Goal: Information Seeking & Learning: Learn about a topic

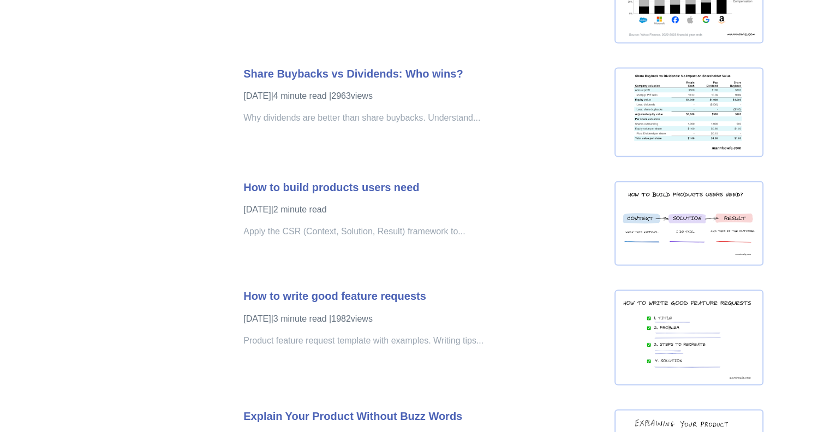
scroll to position [1762, 0]
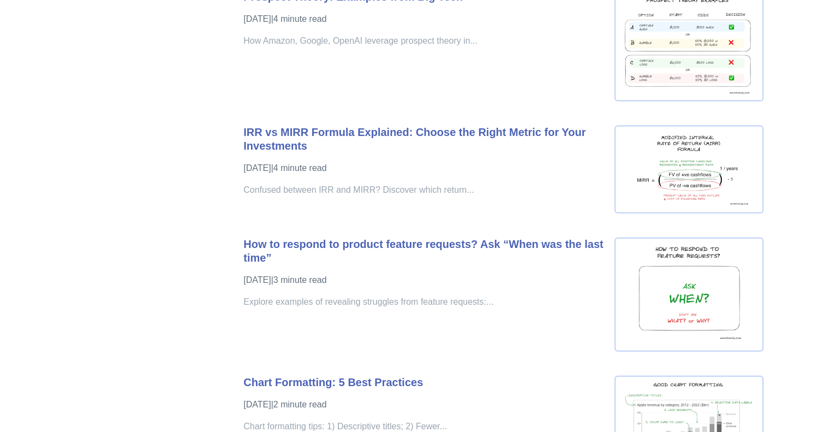
scroll to position [2431, 0]
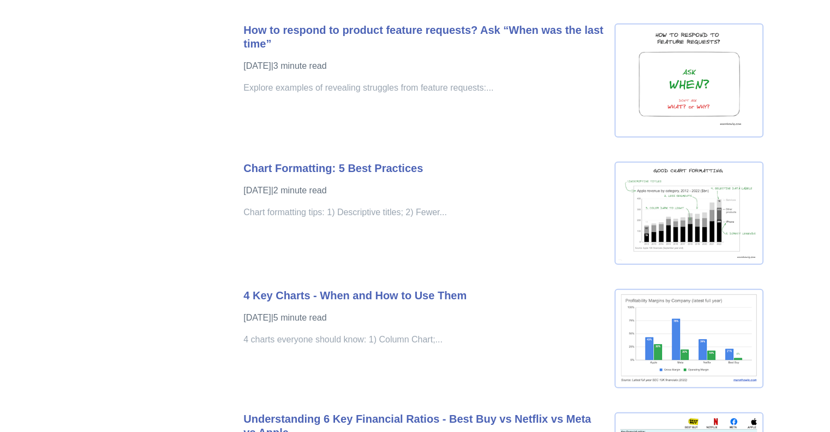
scroll to position [2656, 0]
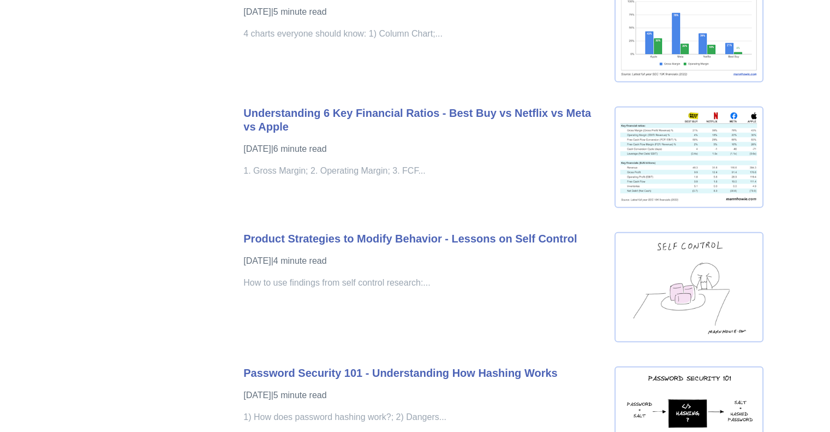
scroll to position [2963, 0]
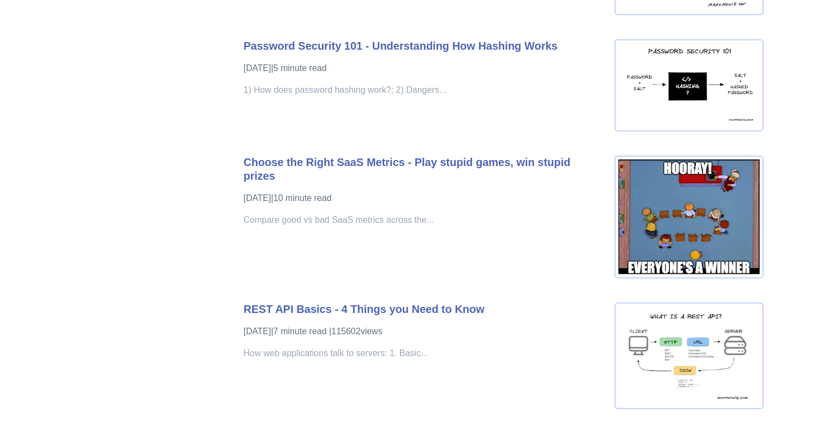
scroll to position [3317, 0]
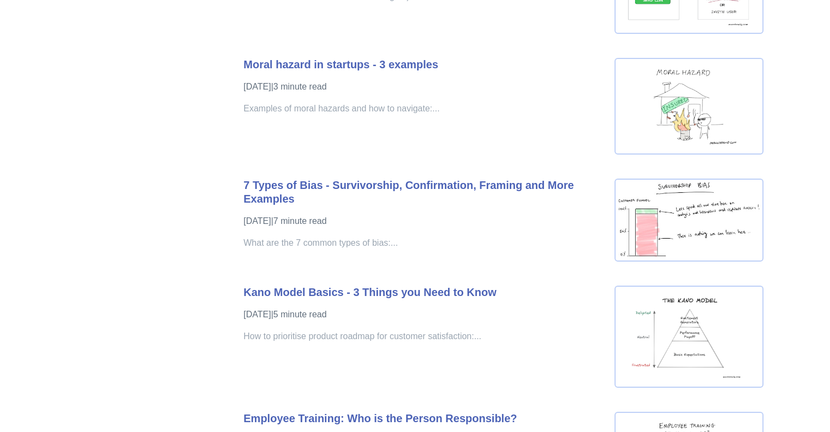
scroll to position [3967, 0]
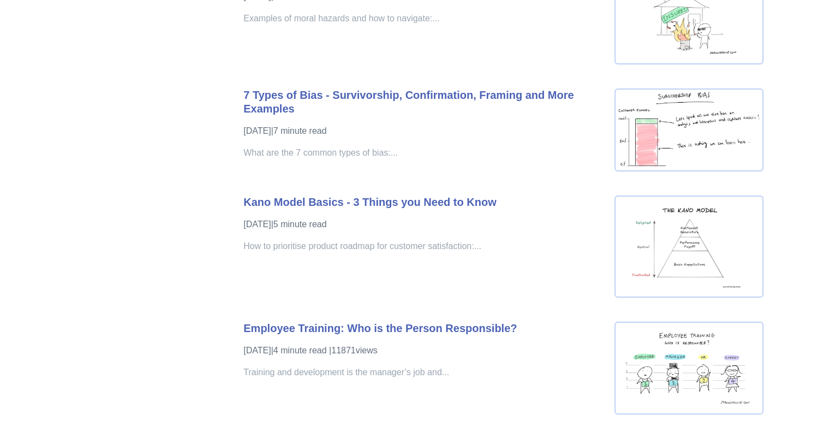
click at [199, 92] on div "Topics product (28) finance (28) management (23) engineering (14) marketing (10…" at bounding box center [415, 420] width 686 height 8643
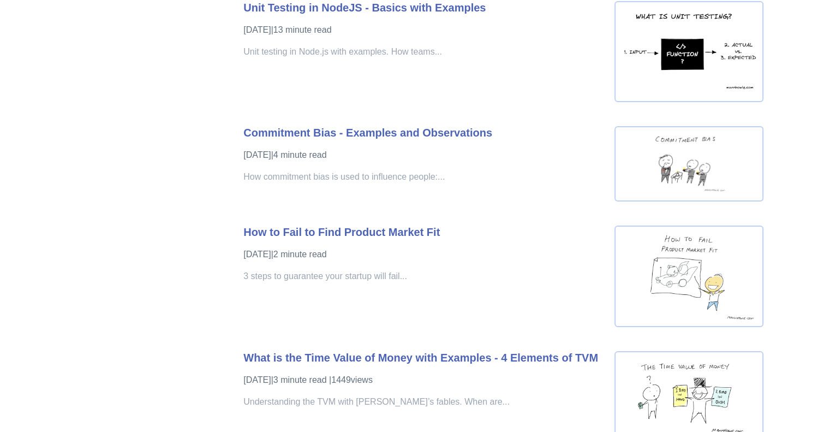
scroll to position [4894, 0]
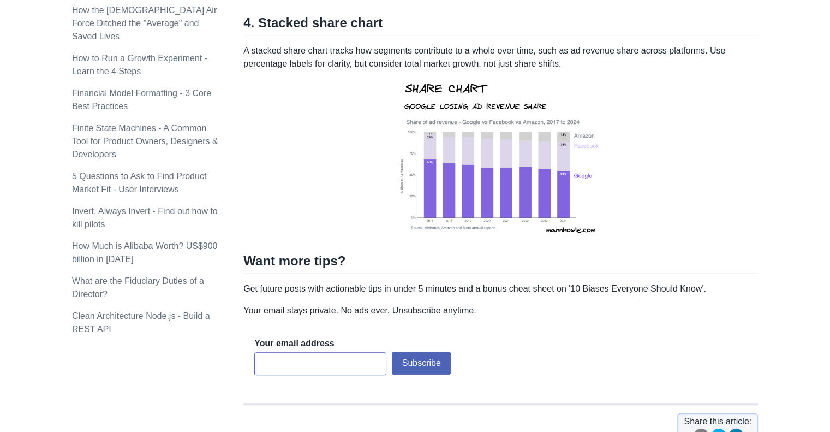
scroll to position [1127, 0]
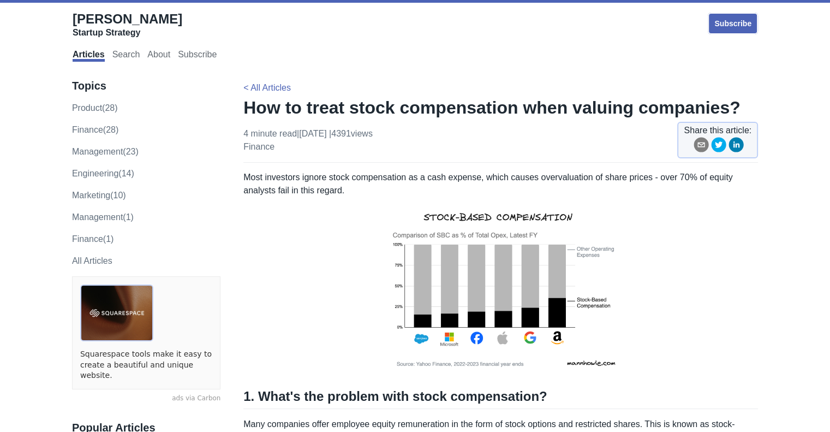
scroll to position [179, 0]
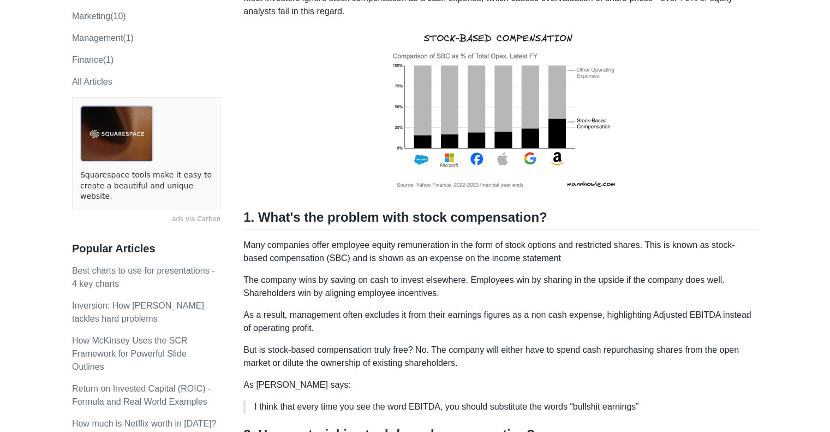
click at [395, 257] on p "Many companies offer employee equity remuneration in the form of stock options …" at bounding box center [500, 252] width 515 height 26
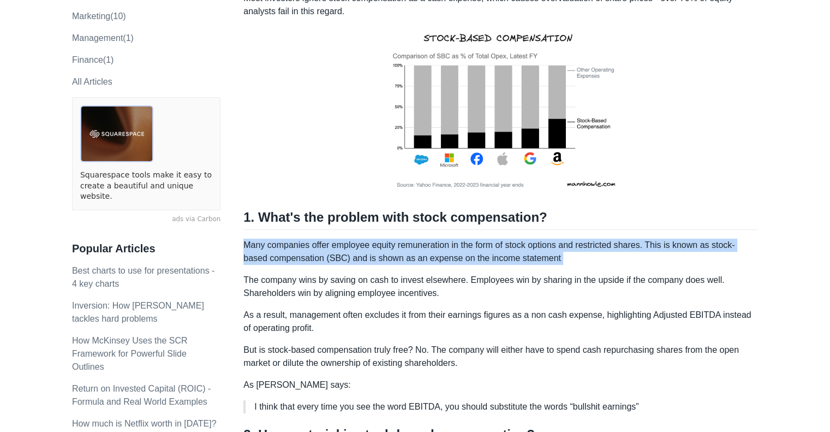
click at [395, 257] on p "Many companies offer employee equity remuneration in the form of stock options …" at bounding box center [500, 252] width 515 height 26
click at [433, 248] on p "Many companies offer employee equity remuneration in the form of stock options …" at bounding box center [500, 252] width 515 height 26
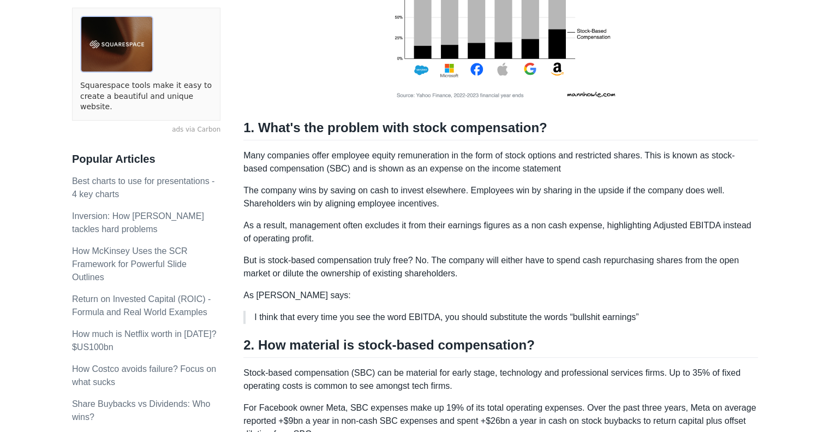
scroll to position [290, 0]
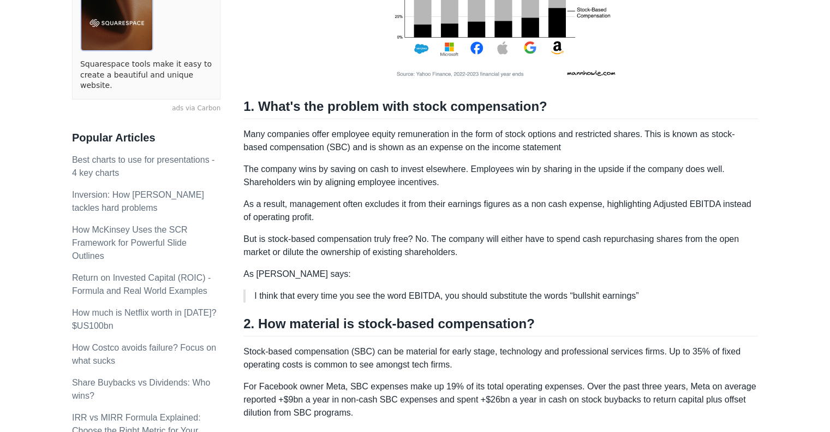
click at [504, 170] on p "The company wins by saving on cash to invest elsewhere. Employees win by sharin…" at bounding box center [500, 176] width 515 height 26
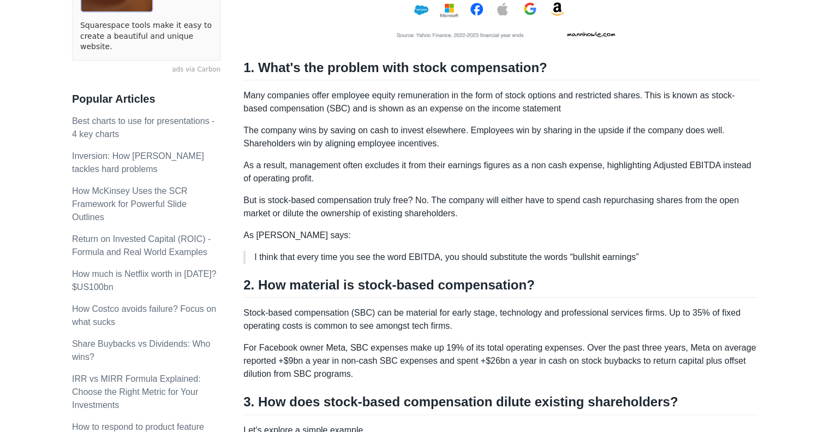
scroll to position [329, 0]
click at [519, 162] on p "As a result, management often excludes it from their earnings figures as a non …" at bounding box center [500, 171] width 515 height 26
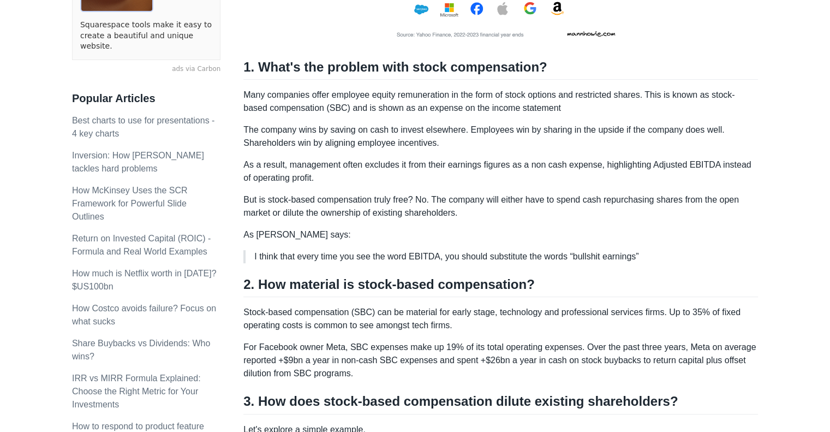
click at [489, 163] on p "As a result, management often excludes it from their earnings figures as a non …" at bounding box center [500, 171] width 515 height 26
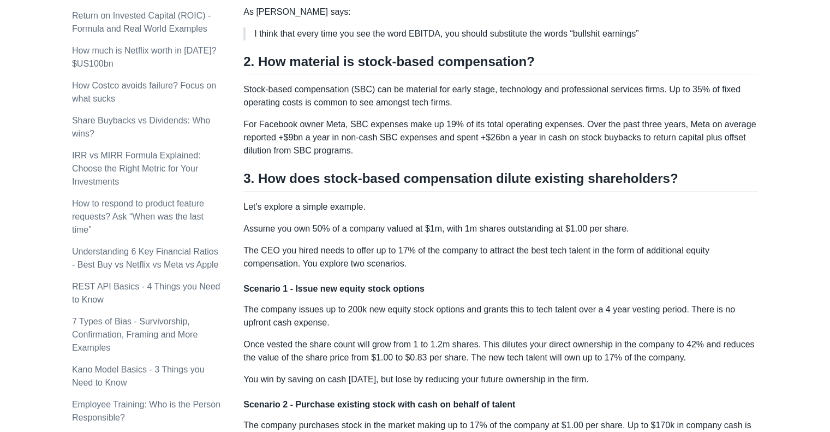
scroll to position [551, 0]
click at [789, 153] on div "[PERSON_NAME] Startup Strategy Subscribe Articles Search About Subscribe Topics…" at bounding box center [414, 256] width 807 height 1604
click at [789, 153] on div "Howie Mann Startup Strategy Subscribe Articles Search About Subscribe Topics pr…" at bounding box center [414, 256] width 807 height 1604
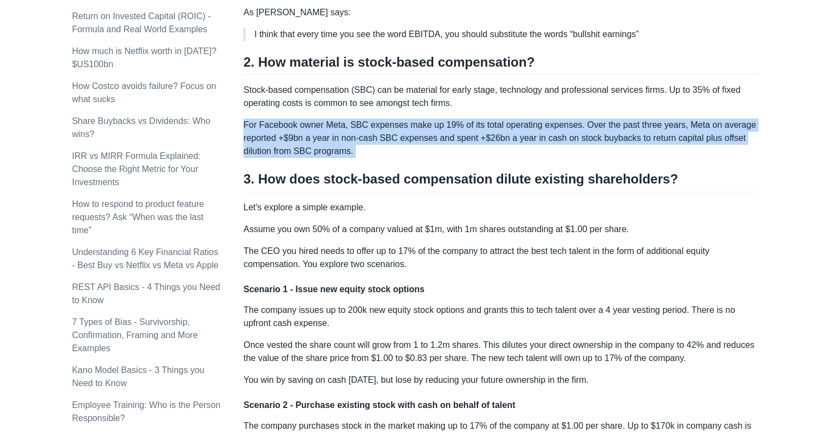
click at [789, 153] on div "Howie Mann Startup Strategy Subscribe Articles Search About Subscribe Topics pr…" at bounding box center [414, 256] width 807 height 1604
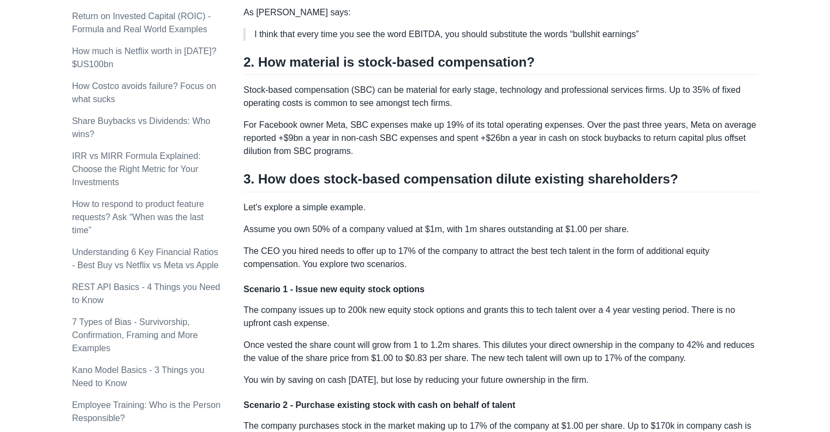
click at [789, 153] on div "Howie Mann Startup Strategy Subscribe Articles Search About Subscribe Topics pr…" at bounding box center [414, 256] width 807 height 1604
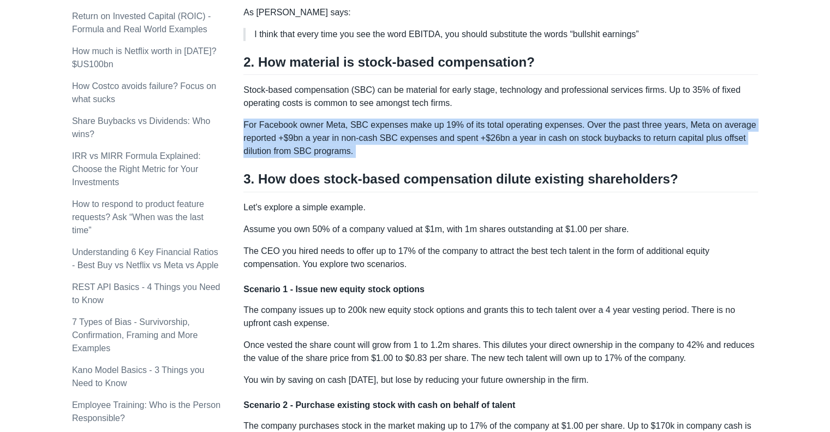
click at [789, 153] on div "Howie Mann Startup Strategy Subscribe Articles Search About Subscribe Topics pr…" at bounding box center [414, 256] width 807 height 1604
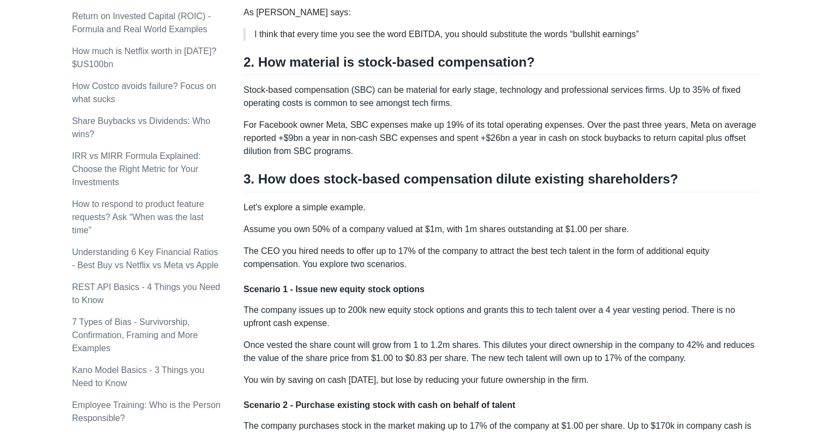
click at [789, 153] on div "Howie Mann Startup Strategy Subscribe Articles Search About Subscribe Topics pr…" at bounding box center [414, 256] width 807 height 1604
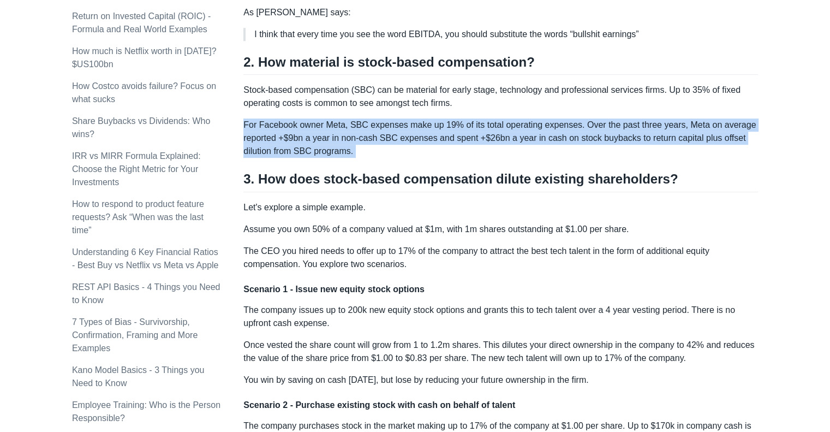
click at [789, 153] on div "Howie Mann Startup Strategy Subscribe Articles Search About Subscribe Topics pr…" at bounding box center [414, 256] width 807 height 1604
click at [779, 135] on div "Howie Mann Startup Strategy Subscribe Articles Search About Subscribe Topics pr…" at bounding box center [414, 256] width 807 height 1604
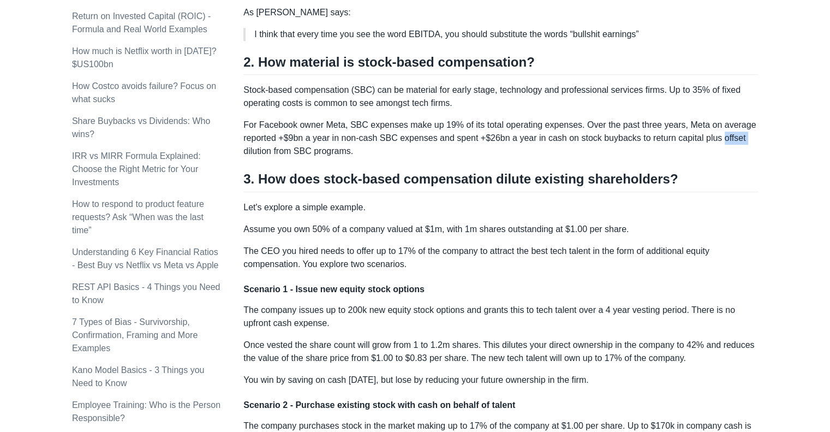
click at [779, 135] on div "Howie Mann Startup Strategy Subscribe Articles Search About Subscribe Topics pr…" at bounding box center [414, 256] width 807 height 1604
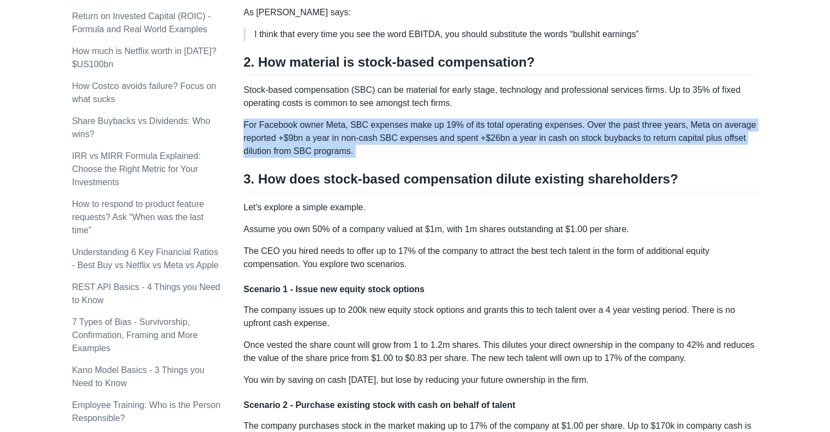
click at [779, 135] on div "Howie Mann Startup Strategy Subscribe Articles Search About Subscribe Topics pr…" at bounding box center [414, 256] width 807 height 1604
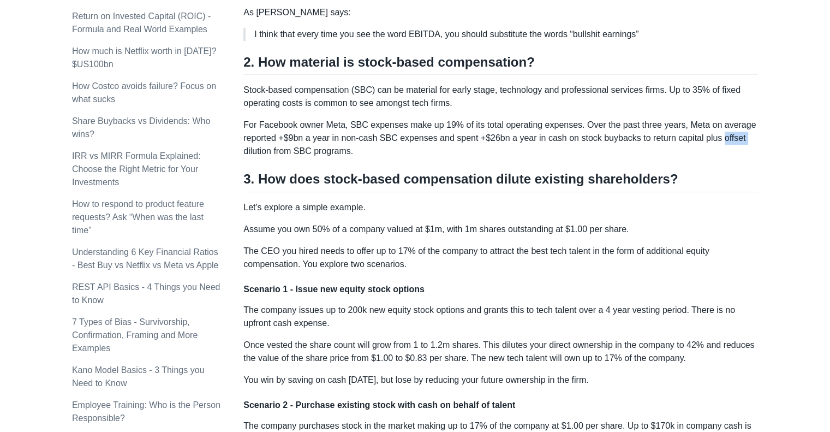
click at [779, 135] on div "Howie Mann Startup Strategy Subscribe Articles Search About Subscribe Topics pr…" at bounding box center [414, 256] width 807 height 1604
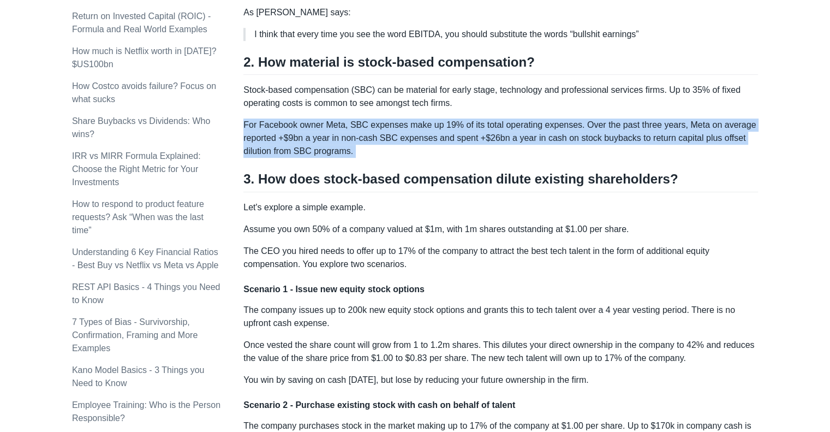
click at [779, 135] on div "Howie Mann Startup Strategy Subscribe Articles Search About Subscribe Topics pr…" at bounding box center [414, 256] width 807 height 1604
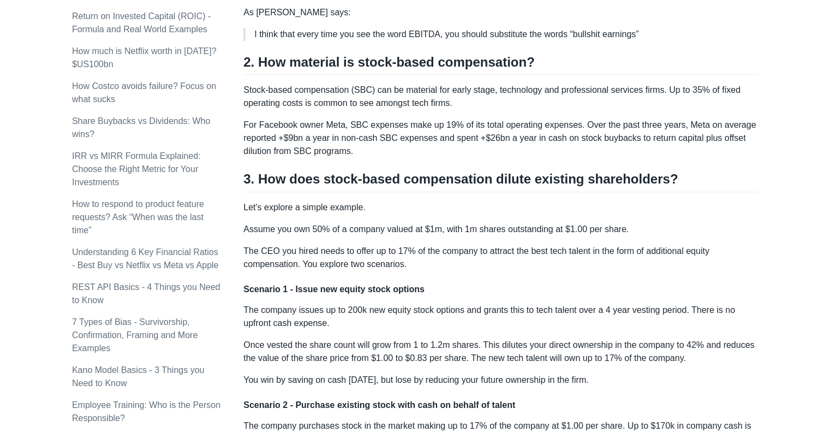
click at [779, 135] on div "Howie Mann Startup Strategy Subscribe Articles Search About Subscribe Topics pr…" at bounding box center [414, 256] width 807 height 1604
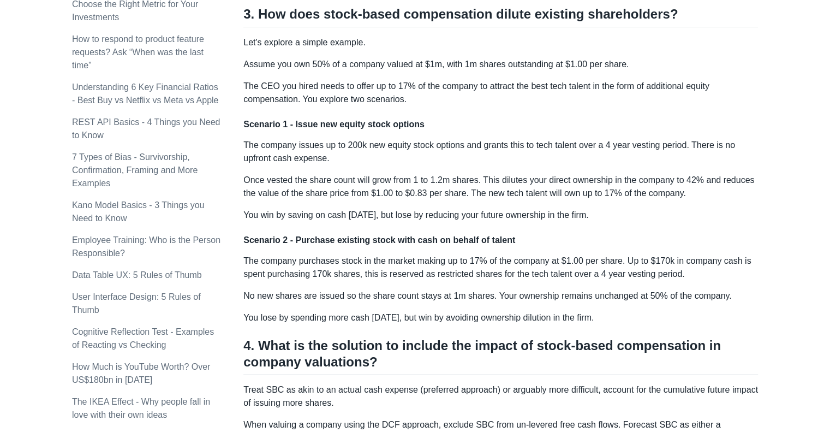
scroll to position [716, 0]
click at [779, 135] on div "Howie Mann Startup Strategy Subscribe Articles Search About Subscribe Topics pr…" at bounding box center [414, 91] width 807 height 1604
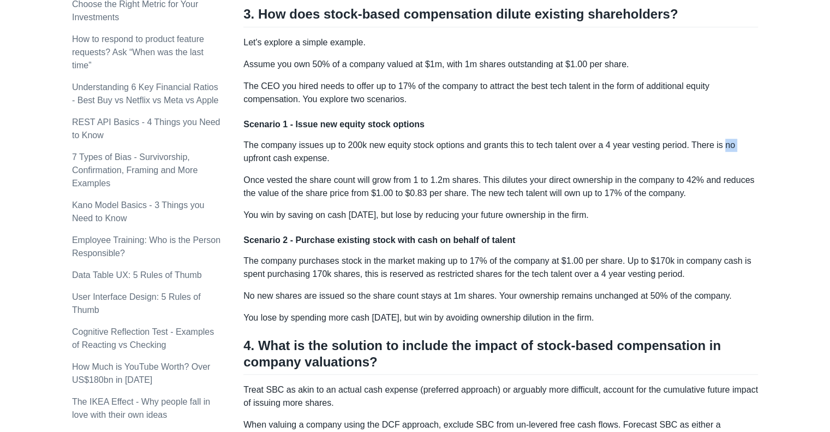
click at [779, 135] on div "Howie Mann Startup Strategy Subscribe Articles Search About Subscribe Topics pr…" at bounding box center [414, 91] width 807 height 1604
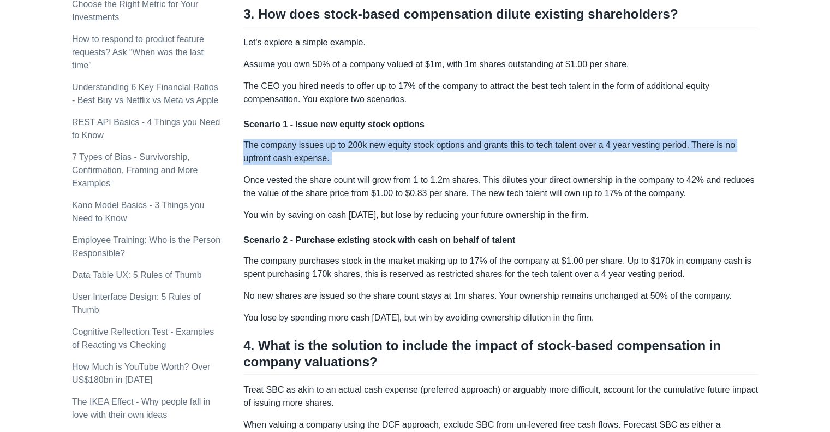
click at [779, 135] on div "Howie Mann Startup Strategy Subscribe Articles Search About Subscribe Topics pr…" at bounding box center [414, 91] width 807 height 1604
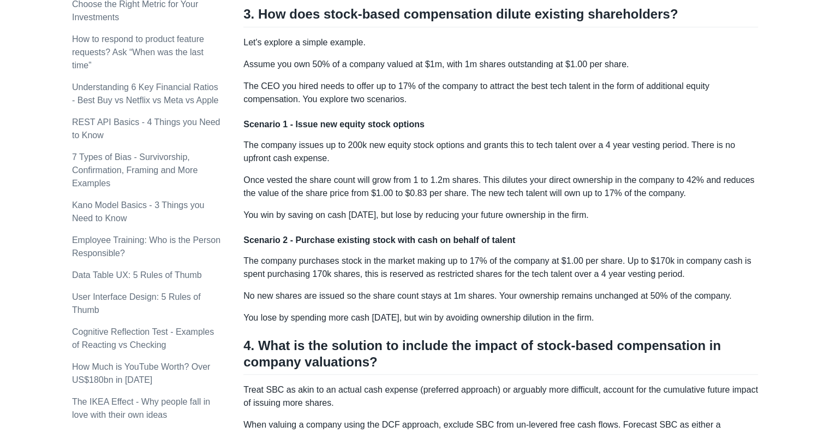
click at [773, 121] on div "Howie Mann Startup Strategy Subscribe Articles Search About Subscribe Topics pr…" at bounding box center [414, 91] width 807 height 1604
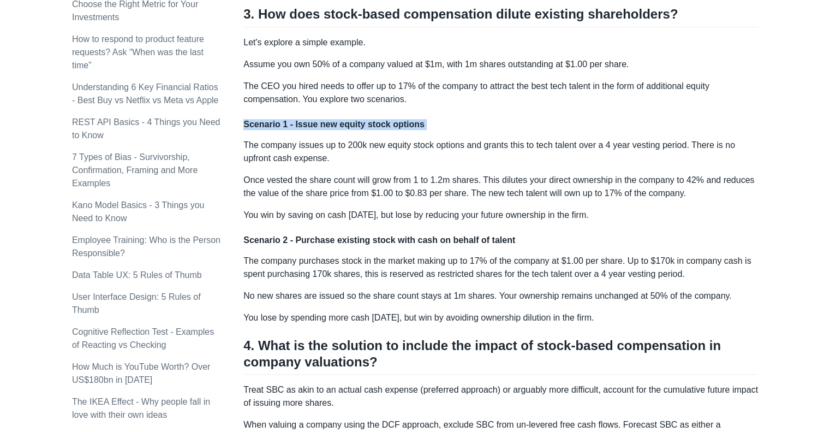
click at [773, 121] on div "Howie Mann Startup Strategy Subscribe Articles Search About Subscribe Topics pr…" at bounding box center [414, 91] width 807 height 1604
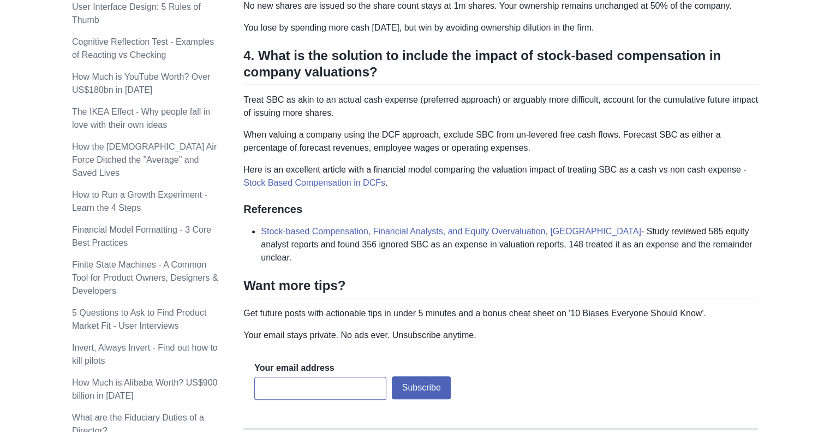
scroll to position [1006, 0]
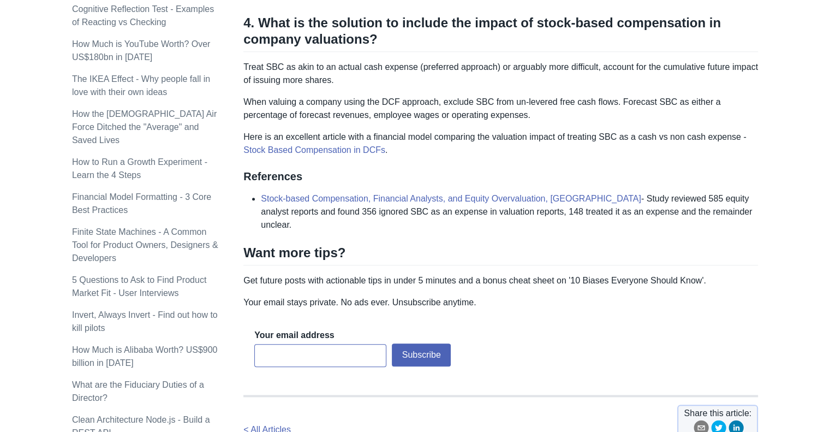
scroll to position [1039, 0]
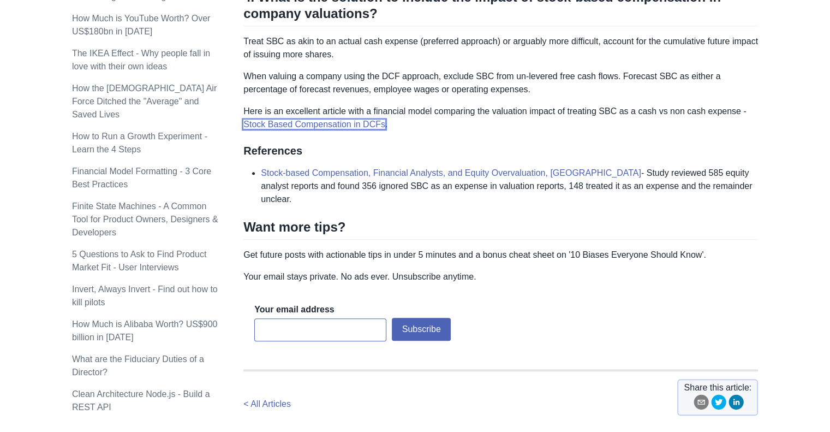
scroll to position [1158, 0]
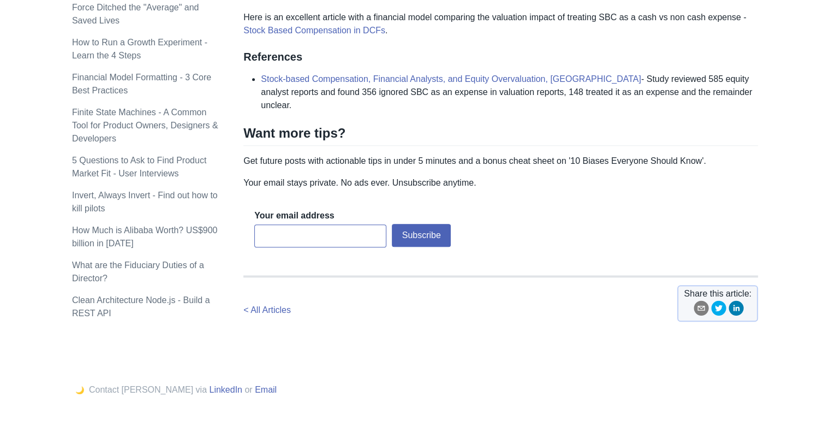
click at [708, 162] on p "Get future posts with actionable tips in under 5 minutes and a bonus cheat shee…" at bounding box center [500, 160] width 515 height 13
click at [541, 162] on p "Get future posts with actionable tips in under 5 minutes and a bonus cheat shee…" at bounding box center [500, 160] width 515 height 13
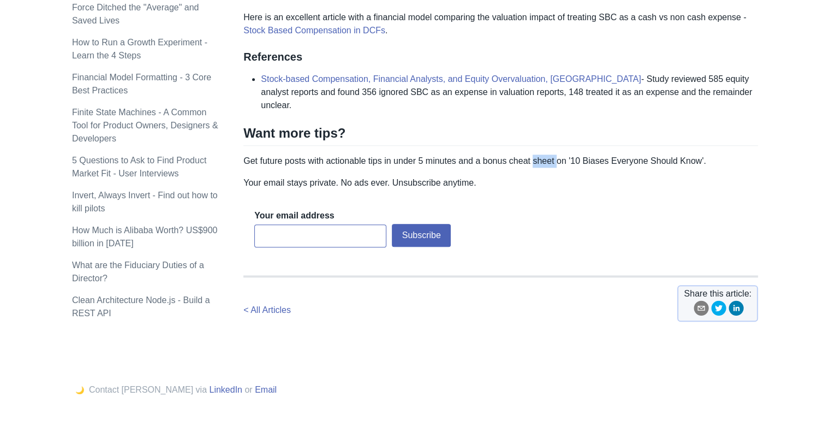
click at [541, 162] on p "Get future posts with actionable tips in under 5 minutes and a bonus cheat shee…" at bounding box center [500, 160] width 515 height 13
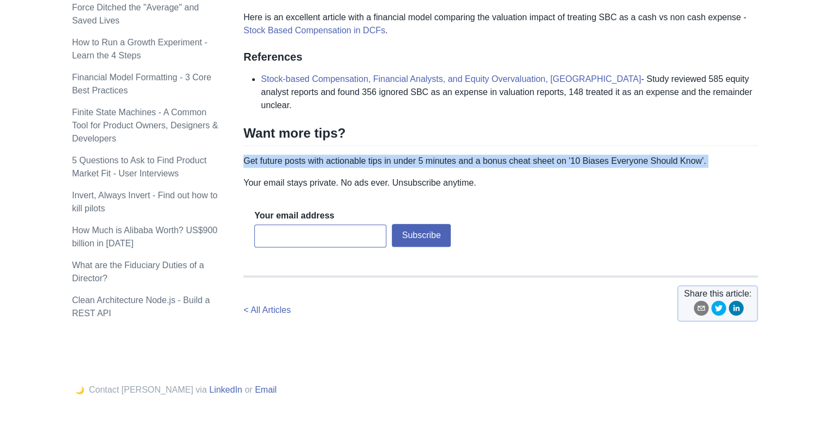
click at [541, 162] on p "Get future posts with actionable tips in under 5 minutes and a bonus cheat shee…" at bounding box center [500, 160] width 515 height 13
click at [521, 159] on p "Get future posts with actionable tips in under 5 minutes and a bonus cheat shee…" at bounding box center [500, 160] width 515 height 13
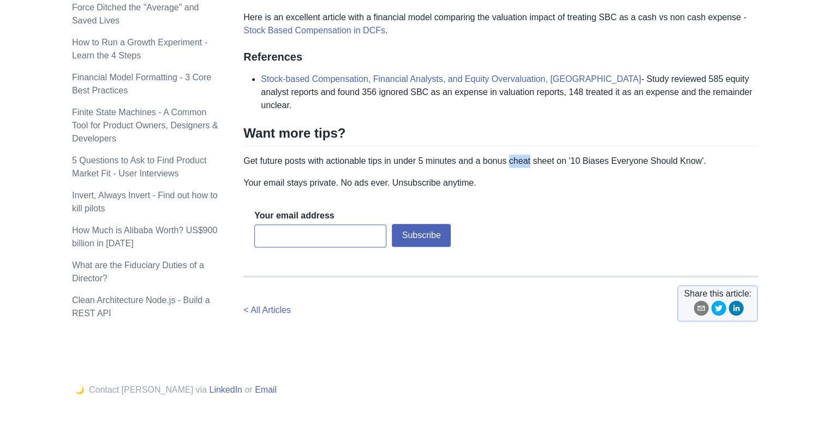
click at [521, 159] on p "Get future posts with actionable tips in under 5 minutes and a bonus cheat shee…" at bounding box center [500, 160] width 515 height 13
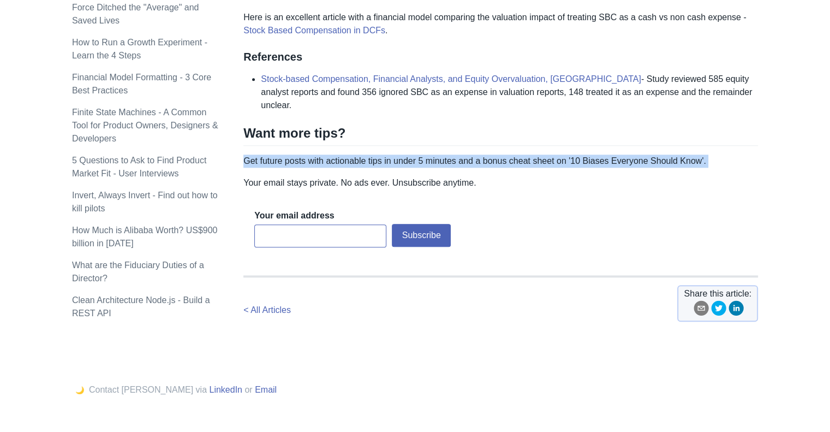
click at [521, 159] on p "Get future posts with actionable tips in under 5 minutes and a bonus cheat shee…" at bounding box center [500, 160] width 515 height 13
click at [501, 157] on p "Get future posts with actionable tips in under 5 minutes and a bonus cheat shee…" at bounding box center [500, 160] width 515 height 13
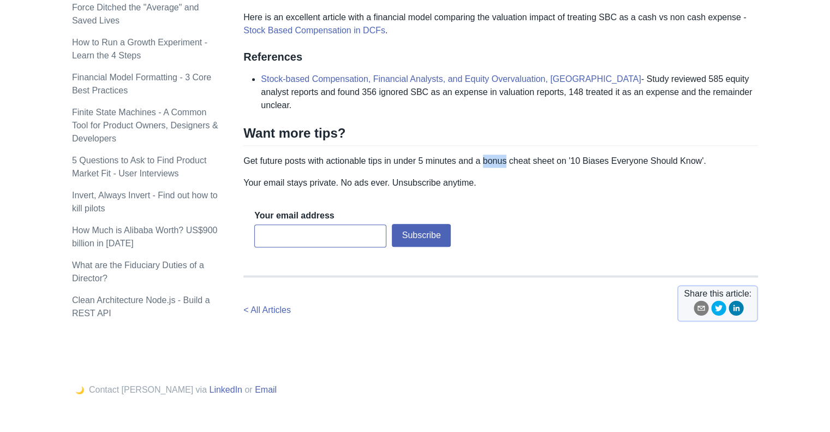
click at [501, 157] on p "Get future posts with actionable tips in under 5 minutes and a bonus cheat shee…" at bounding box center [500, 160] width 515 height 13
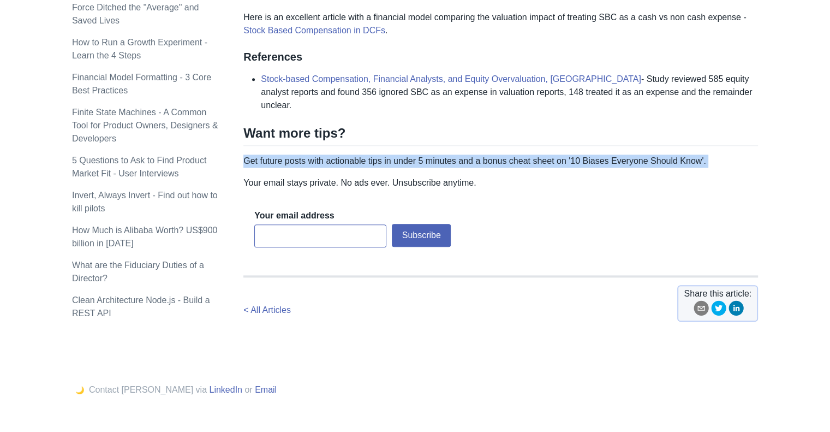
click at [501, 157] on p "Get future posts with actionable tips in under 5 minutes and a bonus cheat shee…" at bounding box center [500, 160] width 515 height 13
click at [511, 159] on p "Get future posts with actionable tips in under 5 minutes and a bonus cheat shee…" at bounding box center [500, 160] width 515 height 13
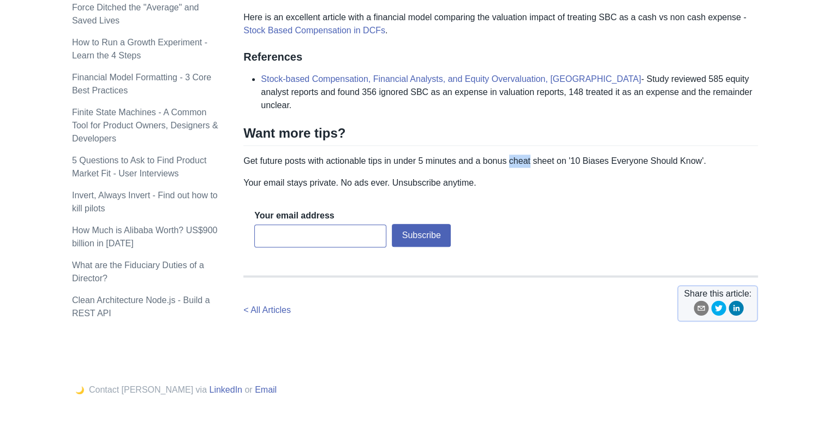
click at [511, 159] on p "Get future posts with actionable tips in under 5 minutes and a bonus cheat shee…" at bounding box center [500, 160] width 515 height 13
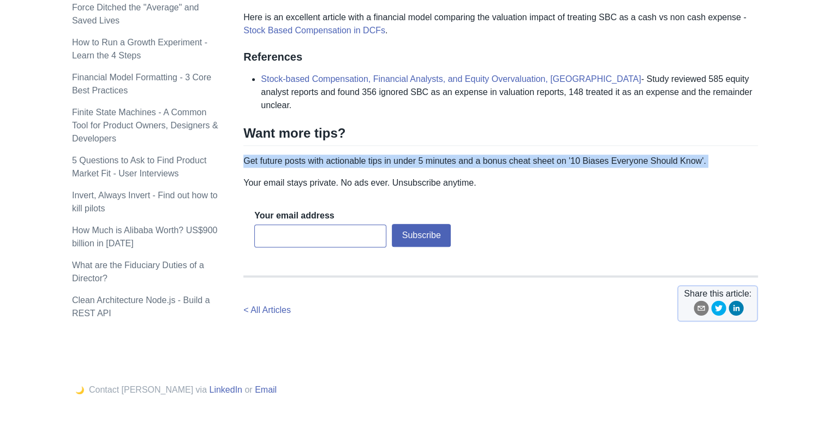
drag, startPoint x: 511, startPoint y: 159, endPoint x: 532, endPoint y: 160, distance: 20.3
click at [532, 160] on p "Get future posts with actionable tips in under 5 minutes and a bonus cheat shee…" at bounding box center [500, 160] width 515 height 13
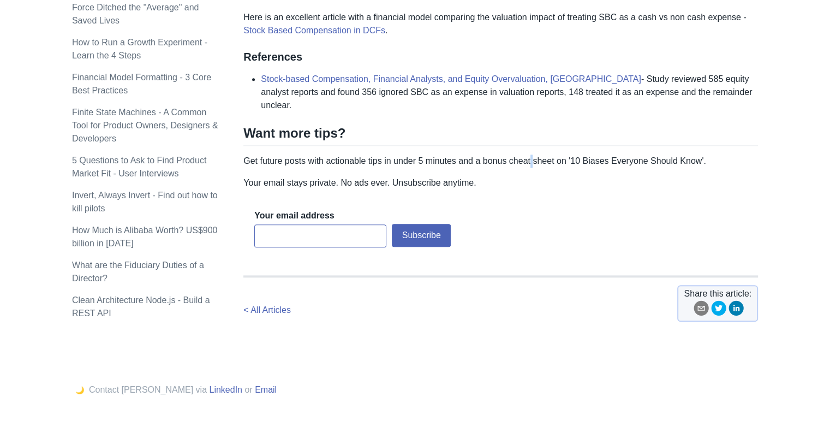
click at [532, 160] on p "Get future posts with actionable tips in under 5 minutes and a bonus cheat shee…" at bounding box center [500, 160] width 515 height 13
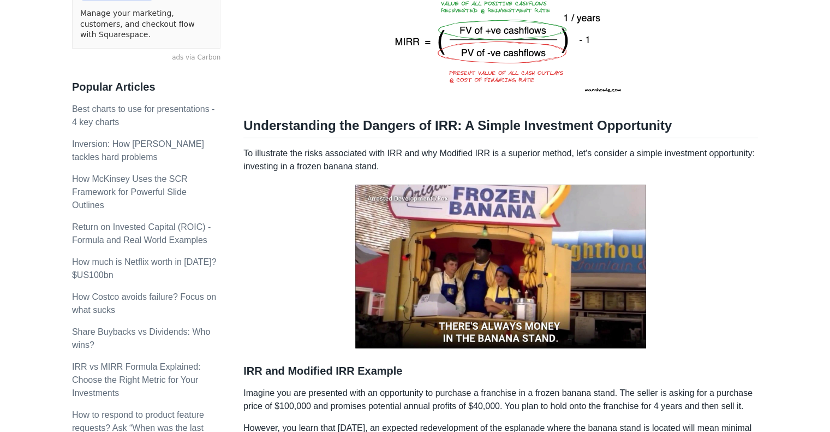
scroll to position [342, 0]
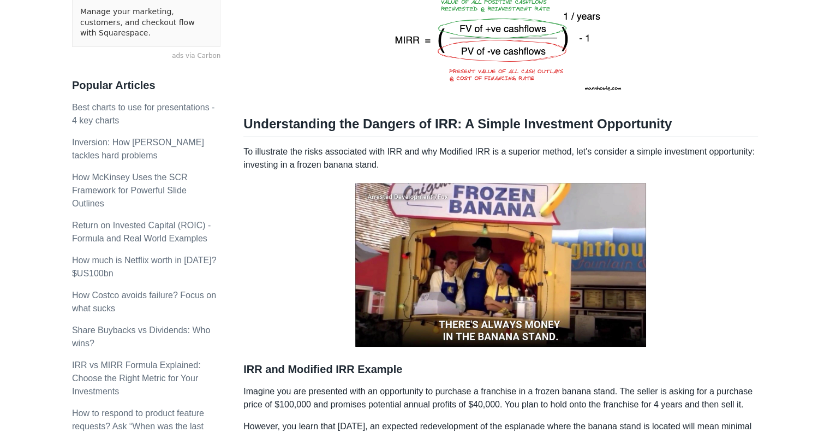
click at [321, 157] on p "To illustrate the risks associated with IRR and why Modified IRR is a superior …" at bounding box center [500, 158] width 515 height 26
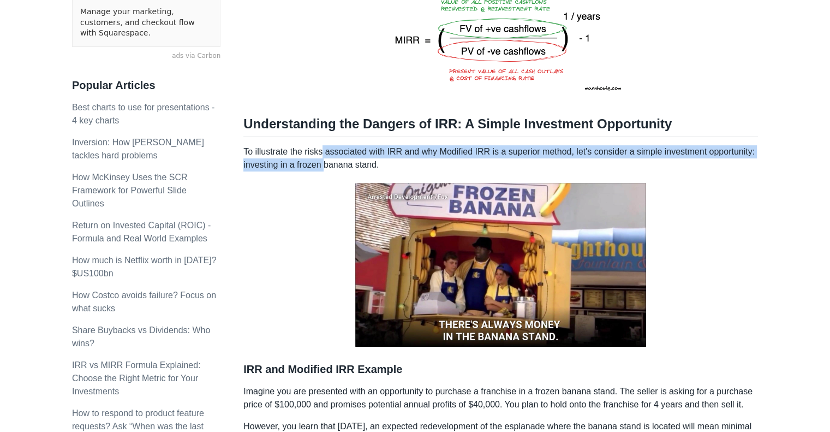
click at [321, 157] on p "To illustrate the risks associated with IRR and why Modified IRR is a superior …" at bounding box center [500, 158] width 515 height 26
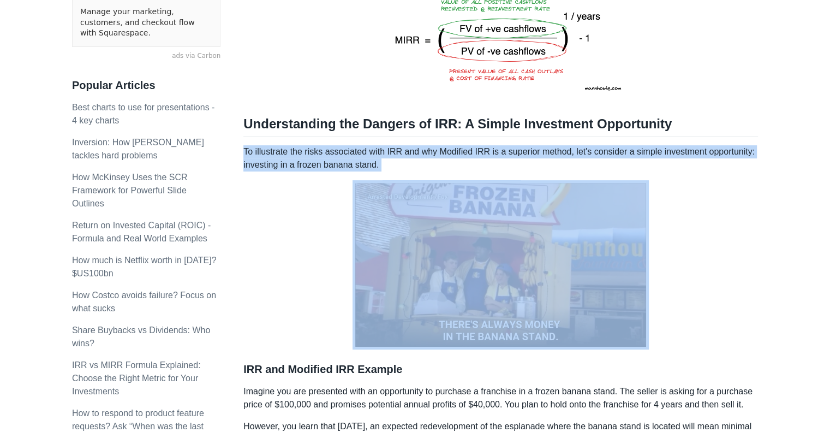
click at [321, 157] on p "To illustrate the risks associated with IRR and why Modified IRR is a superior …" at bounding box center [500, 158] width 515 height 26
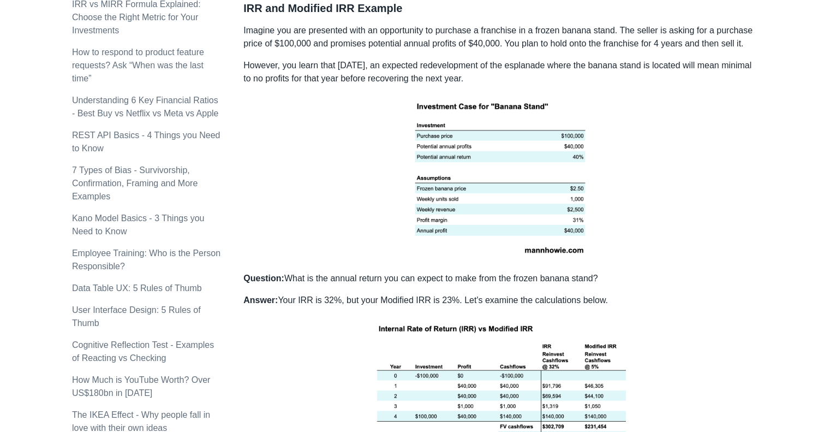
scroll to position [737, 0]
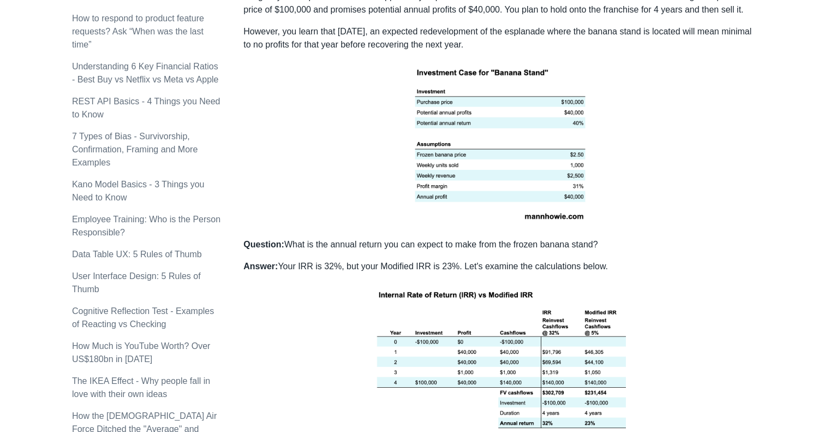
click at [389, 240] on p "Question: What is the annual return you can expect to make from the frozen bana…" at bounding box center [500, 244] width 515 height 13
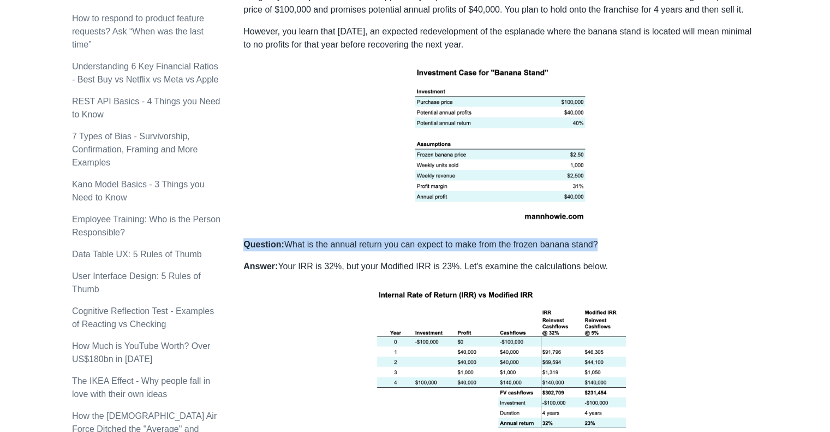
click at [389, 240] on p "Question: What is the annual return you can expect to make from the frozen bana…" at bounding box center [500, 244] width 515 height 13
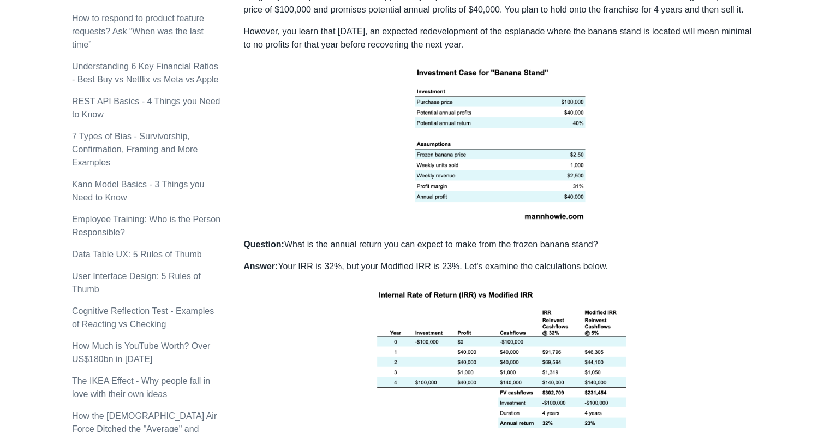
click at [389, 240] on p "Question: What is the annual return you can expect to make from the frozen bana…" at bounding box center [500, 244] width 515 height 13
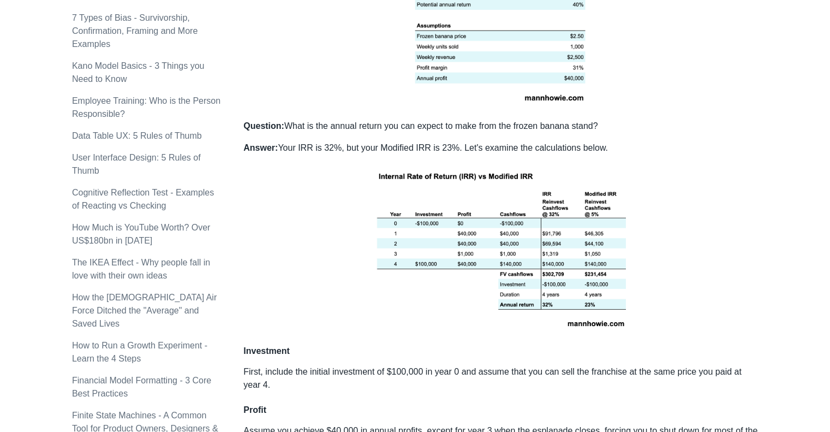
scroll to position [855, 0]
click at [339, 224] on p at bounding box center [500, 248] width 515 height 169
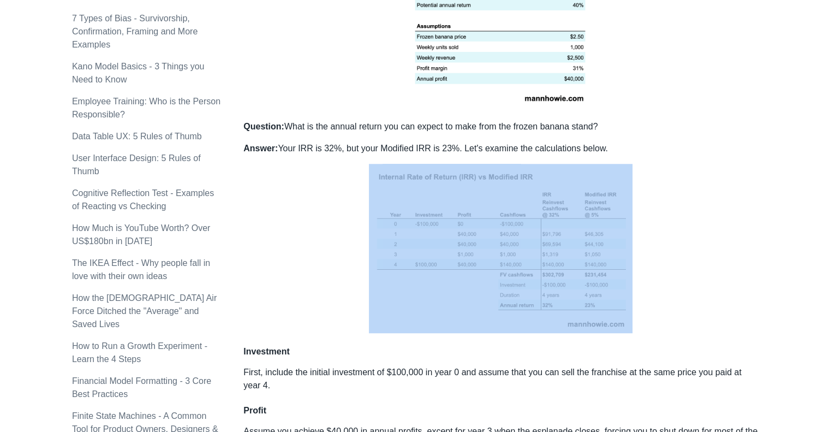
click at [339, 224] on p at bounding box center [500, 248] width 515 height 169
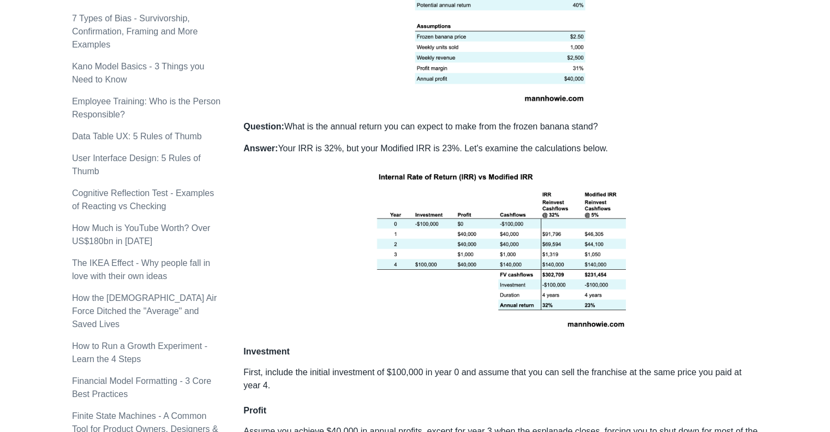
click at [339, 224] on p at bounding box center [500, 248] width 515 height 169
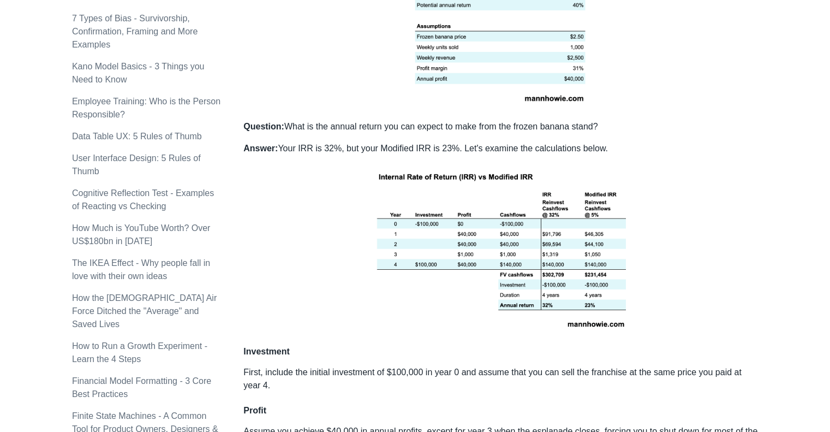
click at [339, 224] on p at bounding box center [500, 248] width 515 height 169
click at [751, 229] on p at bounding box center [500, 248] width 515 height 169
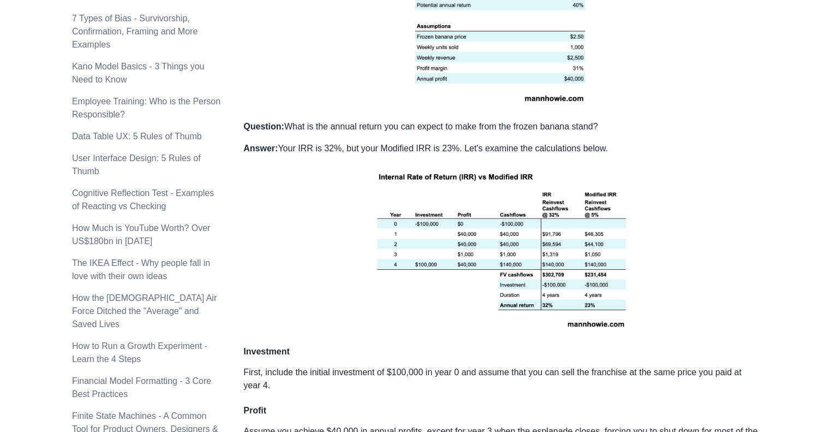
click at [751, 229] on p at bounding box center [500, 248] width 515 height 169
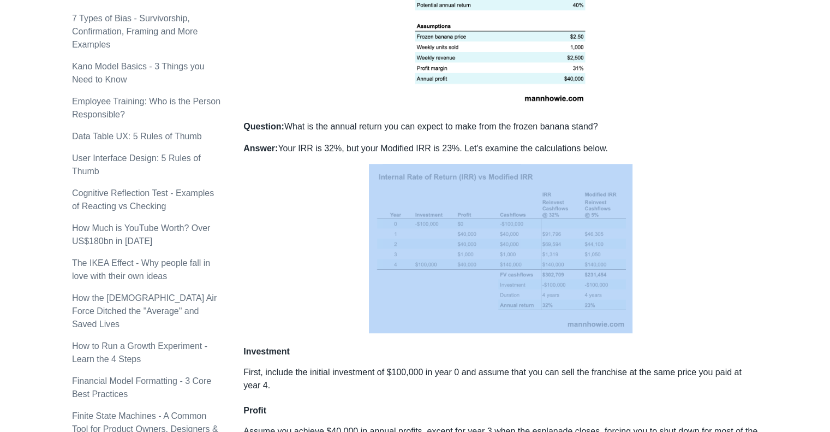
click at [751, 229] on p at bounding box center [500, 248] width 515 height 169
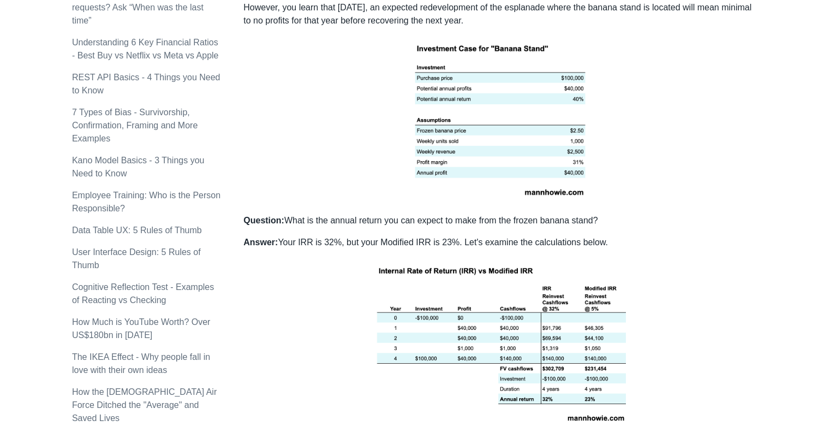
scroll to position [761, 0]
click at [751, 229] on div "You should use MIRR over IRR when you want a more accurate reflection of an inv…" at bounding box center [500, 406] width 515 height 1950
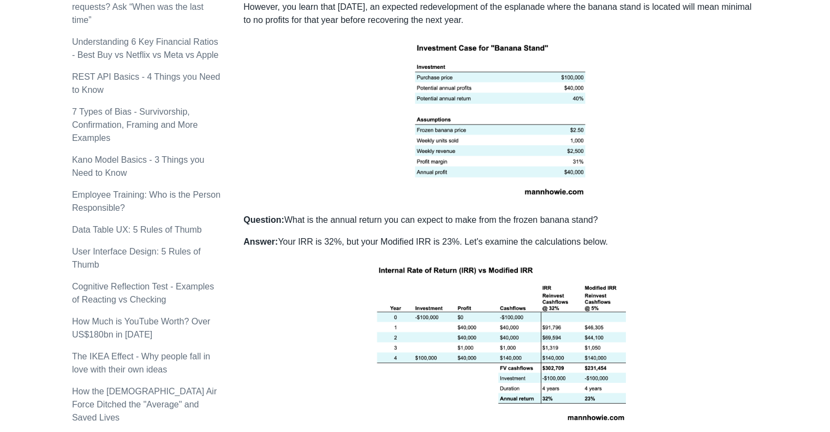
click at [751, 229] on div "You should use MIRR over IRR when you want a more accurate reflection of an inv…" at bounding box center [500, 406] width 515 height 1950
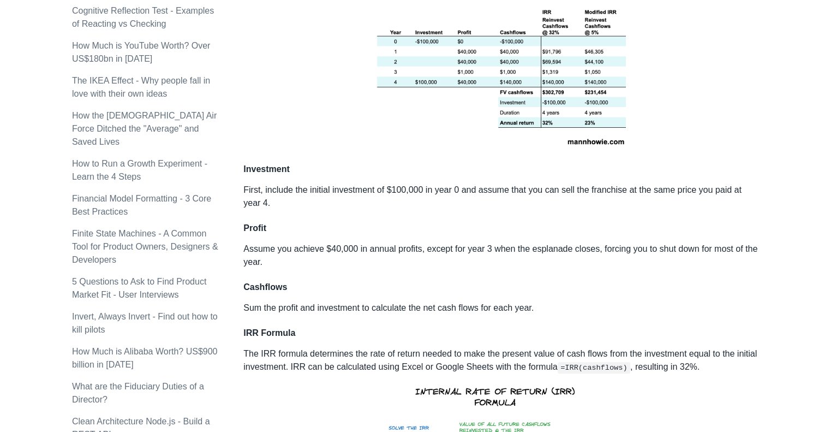
scroll to position [1038, 0]
click at [503, 191] on p "First, include the initial investment of $100,000 in year 0 and assume that you…" at bounding box center [500, 195] width 515 height 26
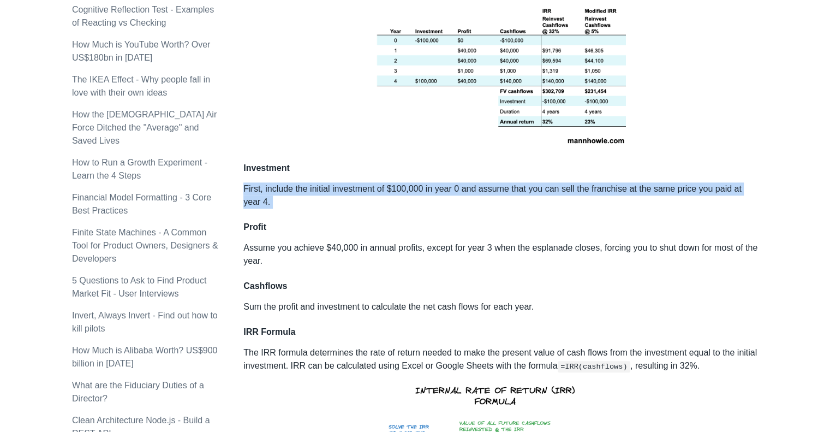
click at [503, 191] on p "First, include the initial investment of $100,000 in year 0 and assume that you…" at bounding box center [500, 195] width 515 height 26
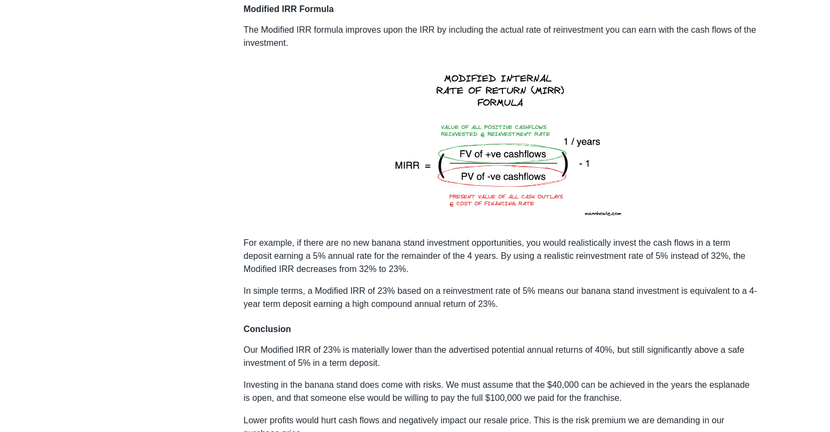
scroll to position [1665, 0]
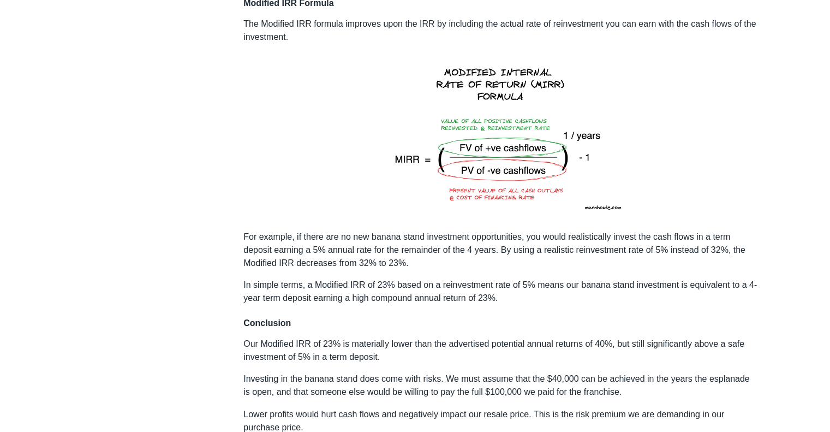
click at [547, 284] on p "In simple terms, a Modified IRR of 23% based on a reinvestment rate of 5% means…" at bounding box center [500, 291] width 515 height 26
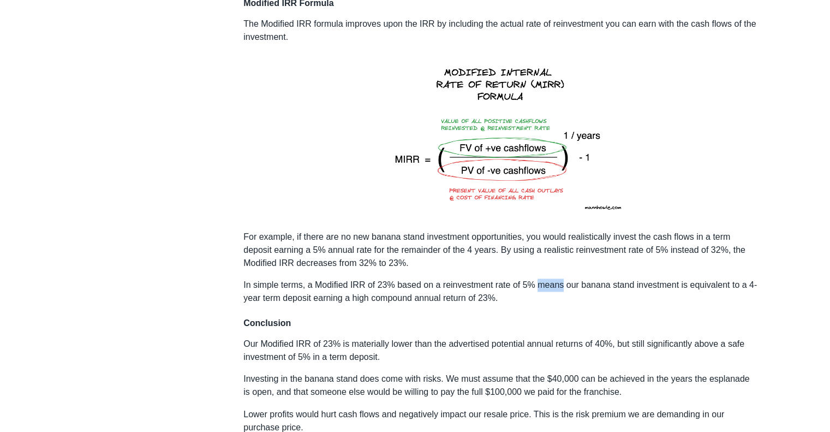
click at [547, 284] on p "In simple terms, a Modified IRR of 23% based on a reinvestment rate of 5% means…" at bounding box center [500, 291] width 515 height 26
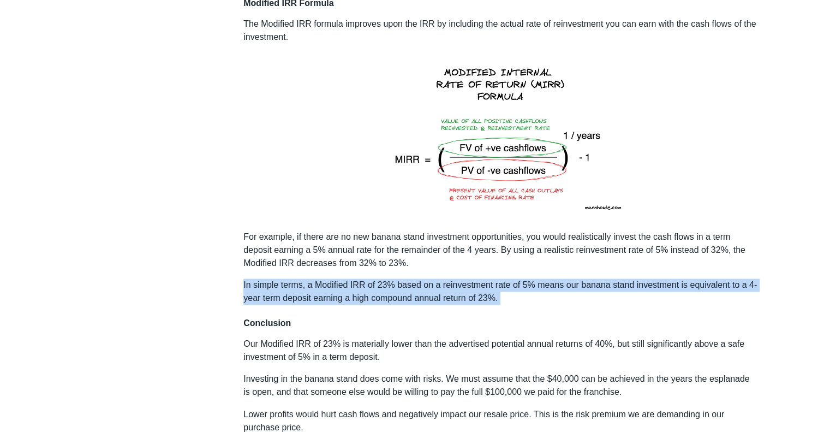
click at [547, 284] on p "In simple terms, a Modified IRR of 23% based on a reinvestment rate of 5% means…" at bounding box center [500, 291] width 515 height 26
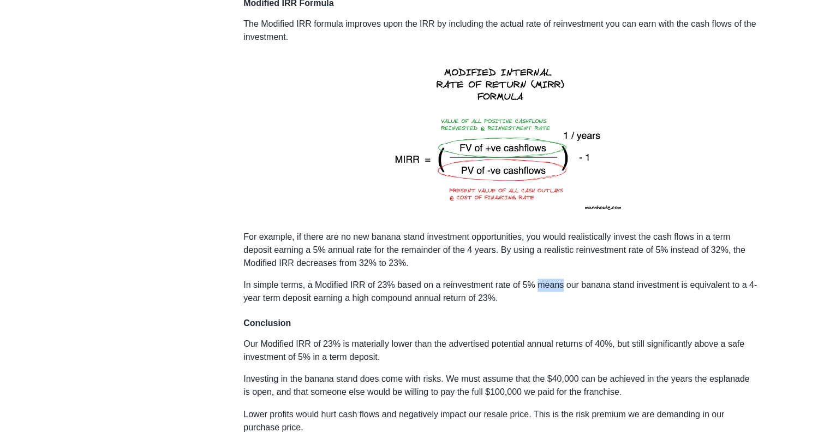
click at [547, 284] on p "In simple terms, a Modified IRR of 23% based on a reinvestment rate of 5% means…" at bounding box center [500, 291] width 515 height 26
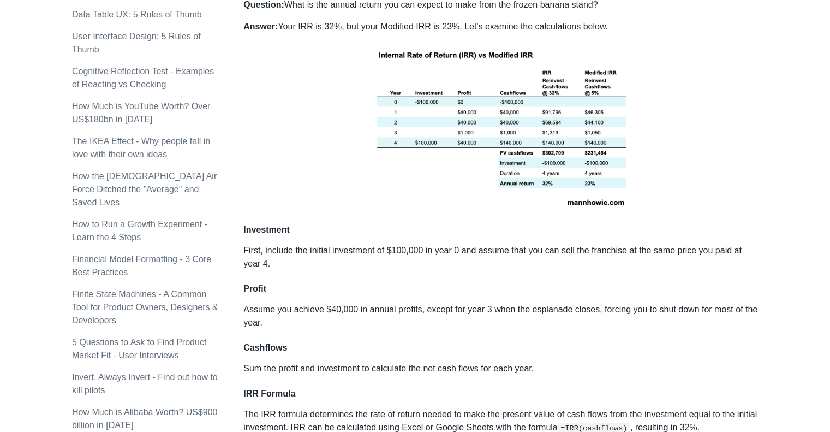
scroll to position [975, 0]
click at [702, 152] on p at bounding box center [500, 127] width 515 height 169
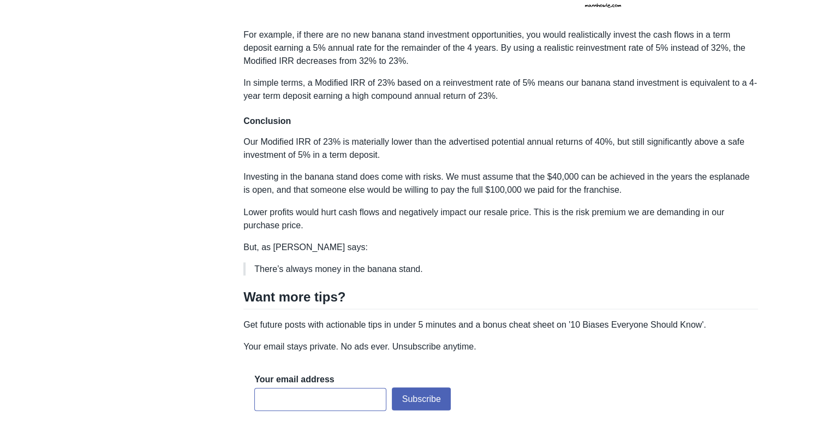
scroll to position [1768, 0]
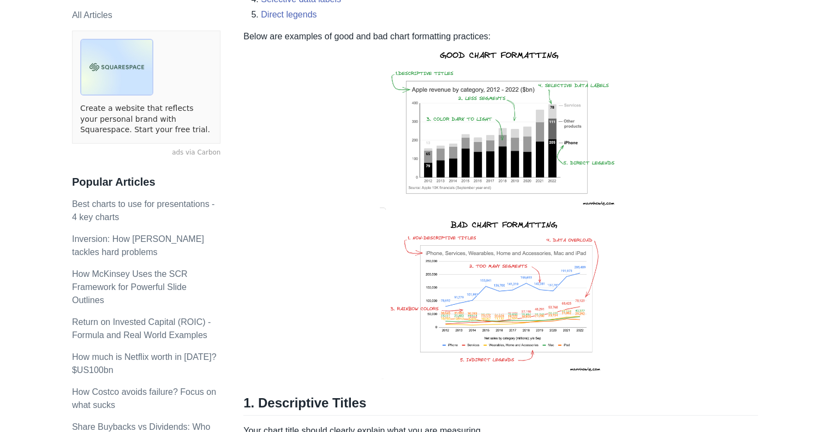
scroll to position [246, 0]
click at [740, 272] on p "Below are examples of good and bad chart formatting practices:" at bounding box center [500, 205] width 515 height 352
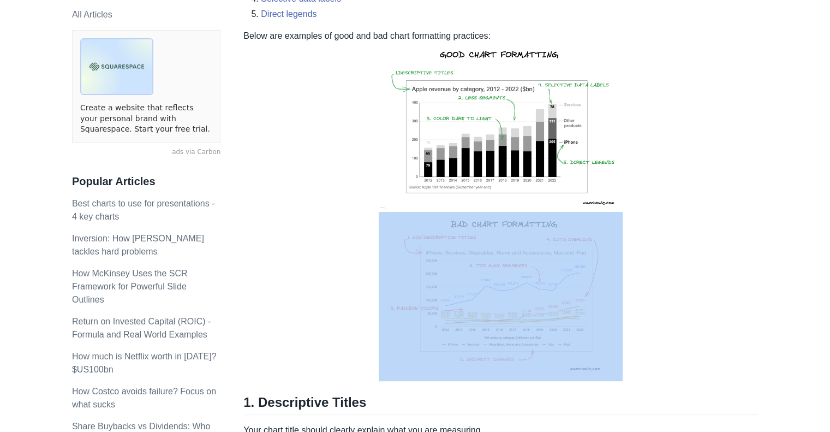
click at [740, 272] on p "Below are examples of good and bad chart formatting practices:" at bounding box center [500, 205] width 515 height 352
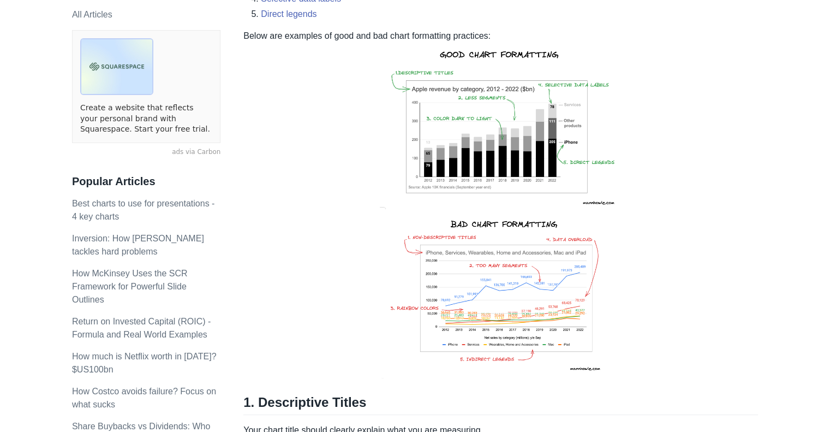
click at [740, 272] on p "Below are examples of good and bad chart formatting practices:" at bounding box center [500, 205] width 515 height 352
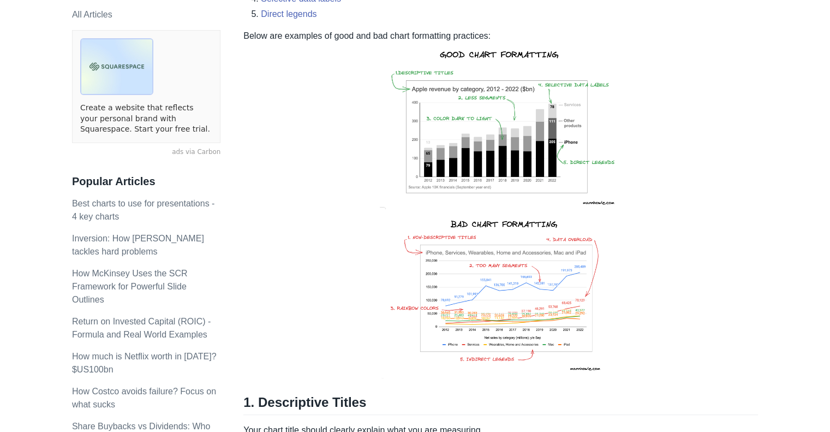
click at [740, 272] on p "Below are examples of good and bad chart formatting practices:" at bounding box center [500, 205] width 515 height 352
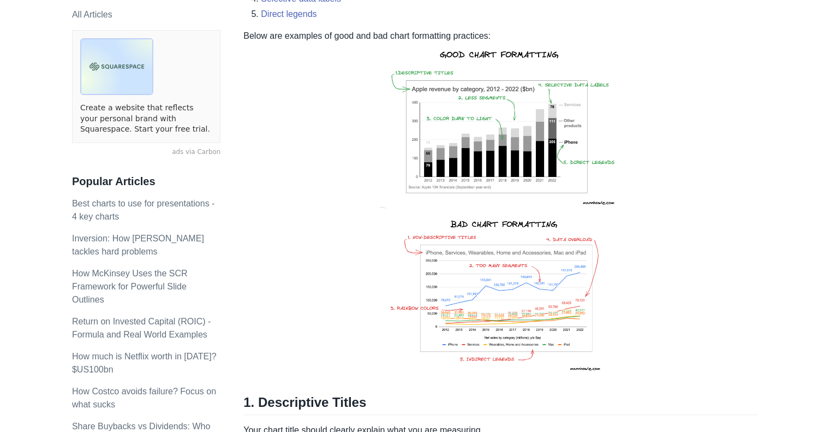
click at [740, 272] on p "Below are examples of good and bad chart formatting practices:" at bounding box center [500, 205] width 515 height 352
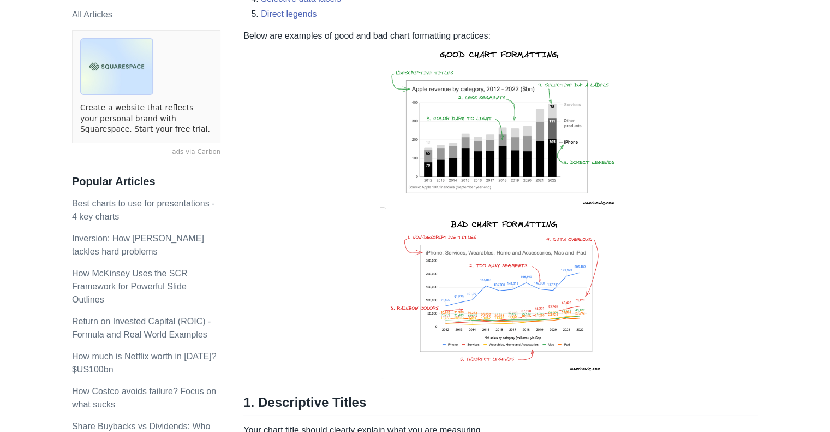
click at [740, 272] on p "Below are examples of good and bad chart formatting practices:" at bounding box center [500, 205] width 515 height 352
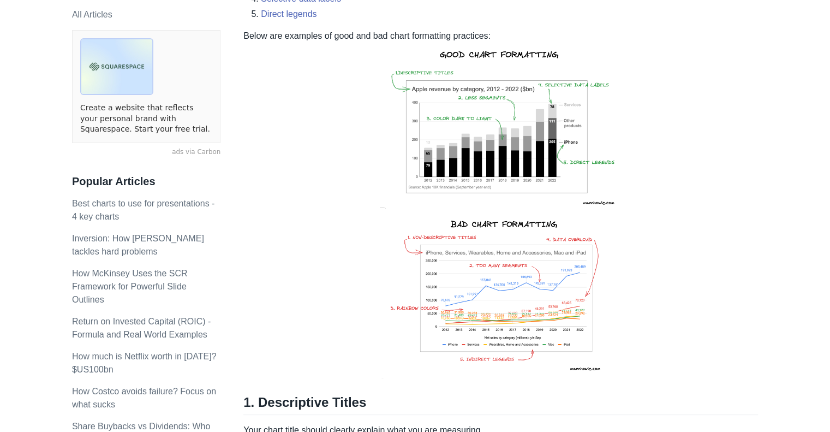
click at [740, 272] on p "Below are examples of good and bad chart formatting practices:" at bounding box center [500, 205] width 515 height 352
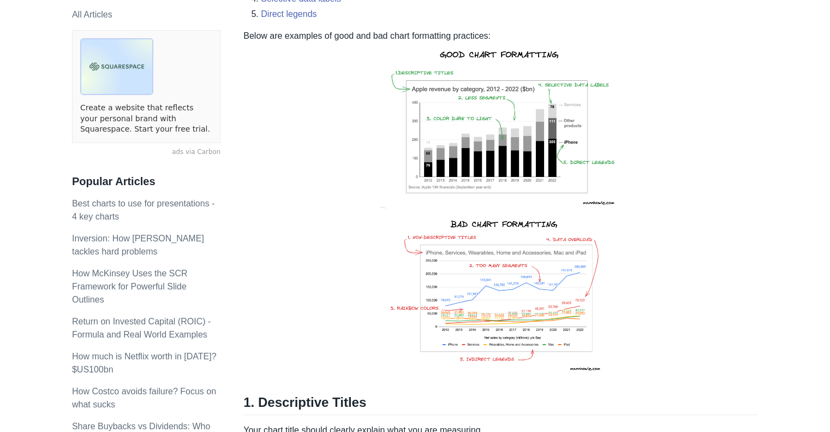
click at [740, 272] on p "Below are examples of good and bad chart formatting practices:" at bounding box center [500, 205] width 515 height 352
click at [738, 251] on p "Below are examples of good and bad chart formatting practices:" at bounding box center [500, 205] width 515 height 352
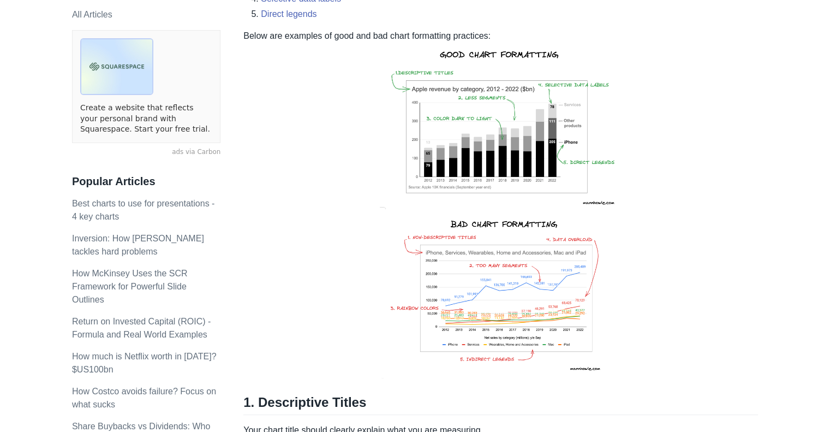
click at [738, 251] on p "Below are examples of good and bad chart formatting practices:" at bounding box center [500, 205] width 515 height 352
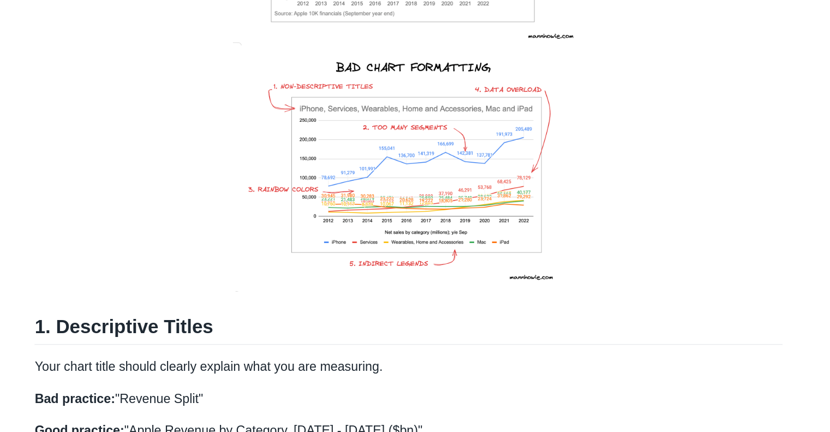
scroll to position [371, 0]
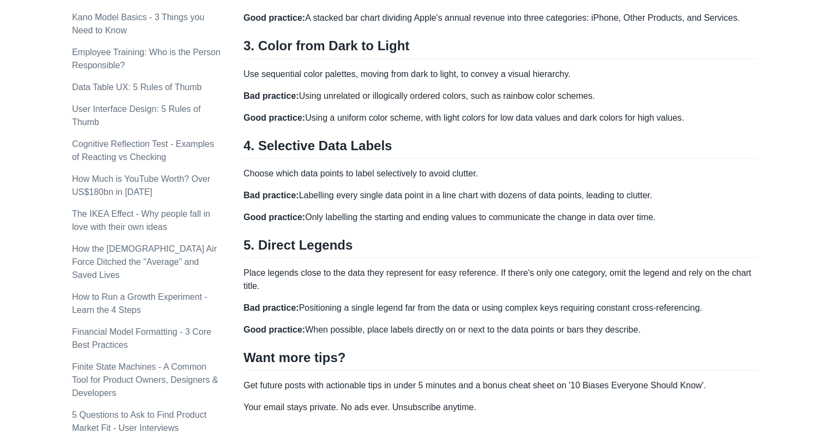
click at [704, 171] on p "Choose which data points to label selectively to avoid clutter." at bounding box center [500, 173] width 515 height 13
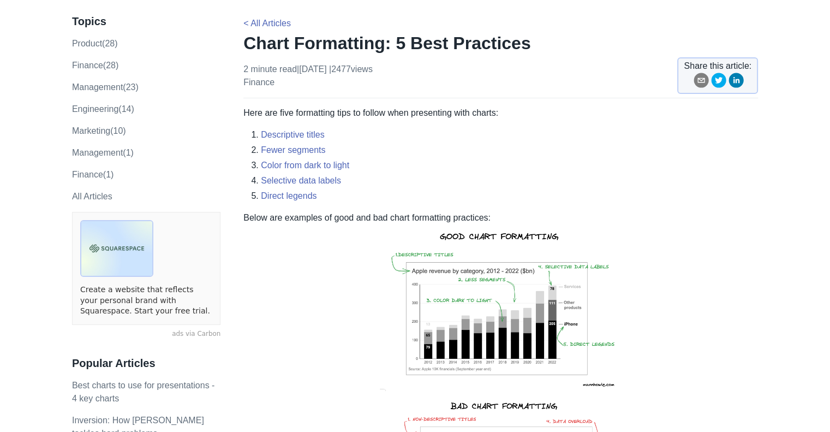
scroll to position [0, 0]
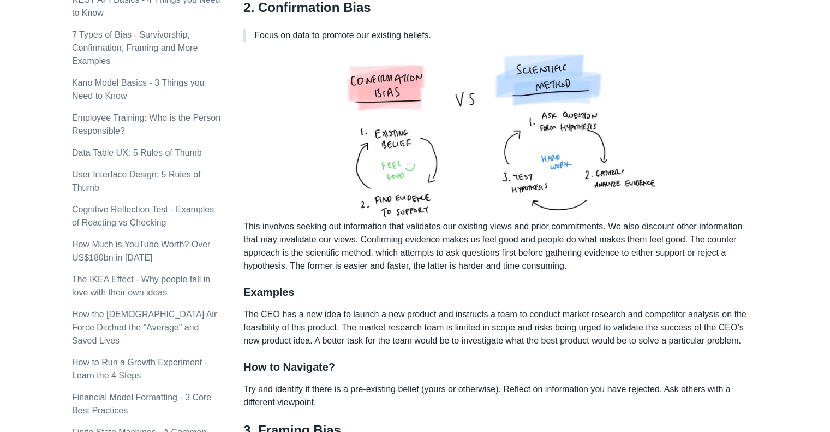
scroll to position [845, 0]
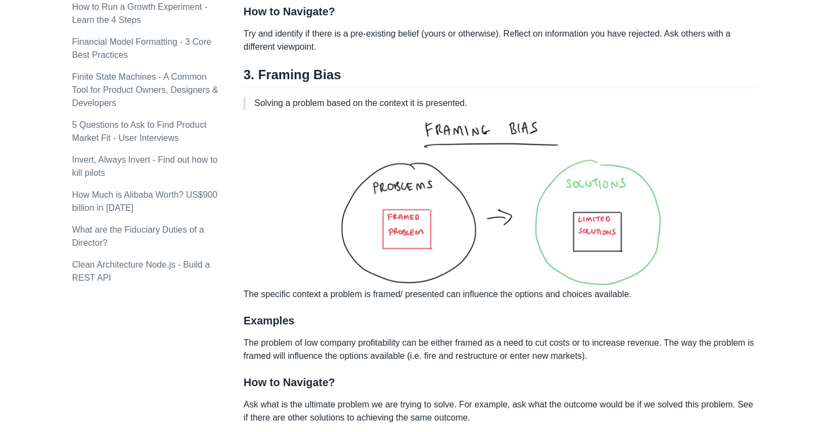
scroll to position [1193, 0]
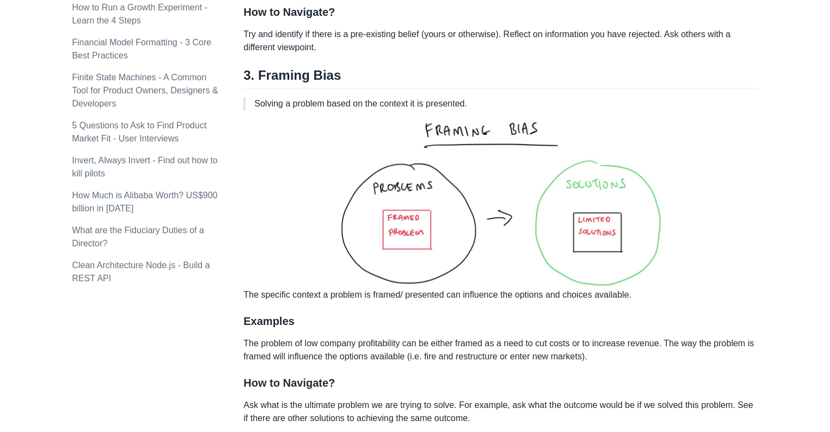
click at [754, 202] on p "The specific context a problem is framed/ presented can influence the options a…" at bounding box center [500, 210] width 515 height 182
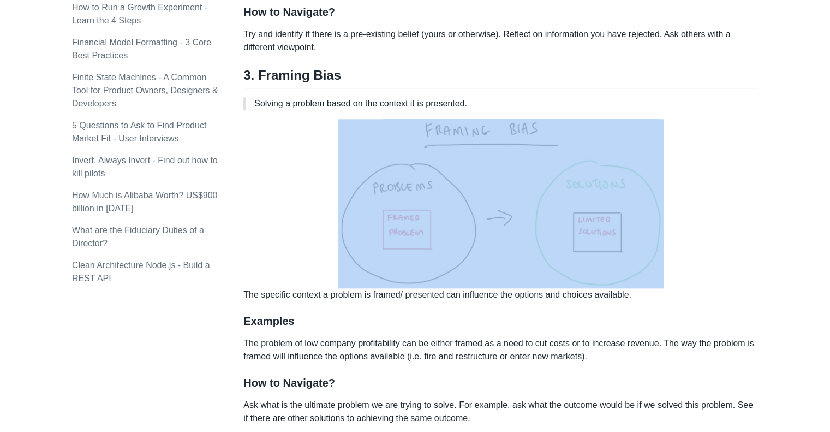
click at [754, 202] on p "The specific context a problem is framed/ presented can influence the options a…" at bounding box center [500, 210] width 515 height 182
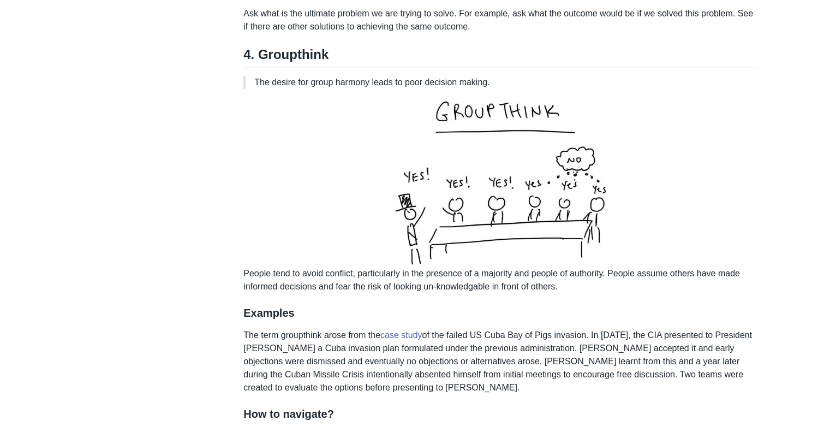
scroll to position [1585, 0]
click at [754, 202] on p "People tend to avoid conflict, particularly in the presence of a majority and p…" at bounding box center [500, 194] width 515 height 195
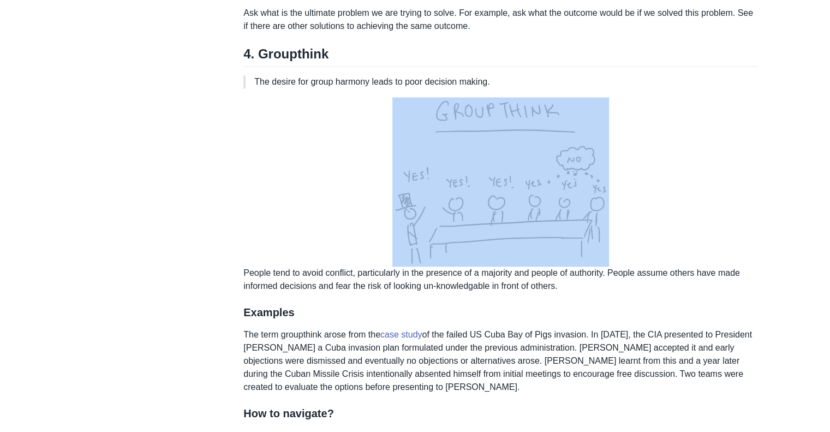
click at [754, 202] on p "People tend to avoid conflict, particularly in the presence of a majority and p…" at bounding box center [500, 194] width 515 height 195
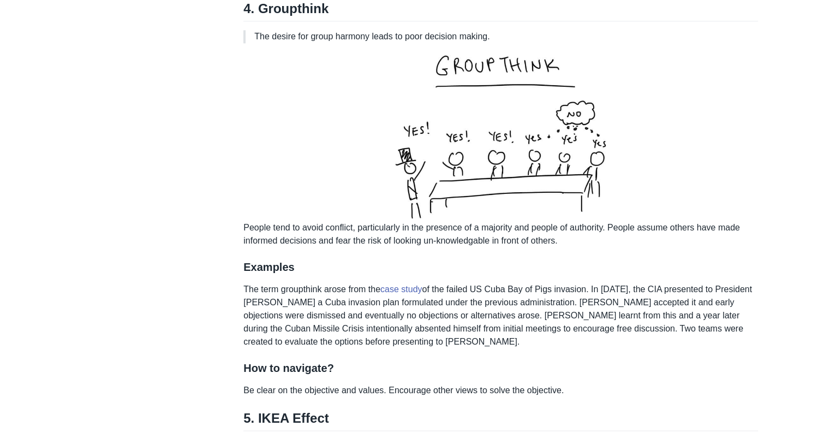
scroll to position [1630, 0]
click at [767, 229] on div "Howie Mann Startup Strategy Subscribe Articles Search About Subscribe Topics pr…" at bounding box center [414, 167] width 807 height 3582
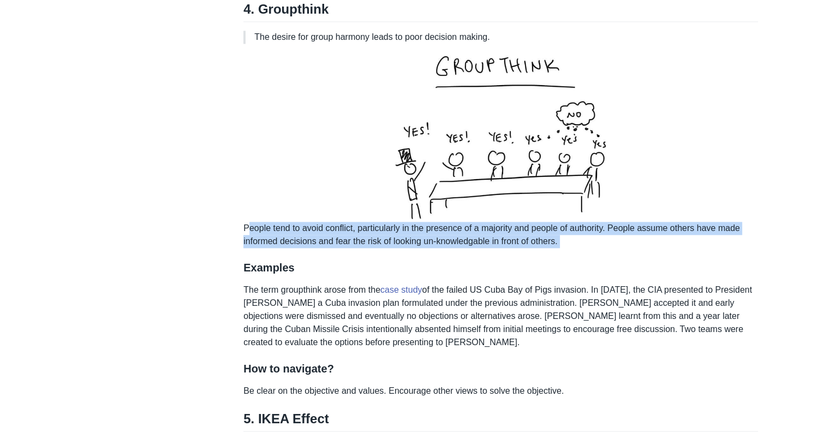
click at [767, 229] on div "Howie Mann Startup Strategy Subscribe Articles Search About Subscribe Topics pr…" at bounding box center [414, 167] width 807 height 3582
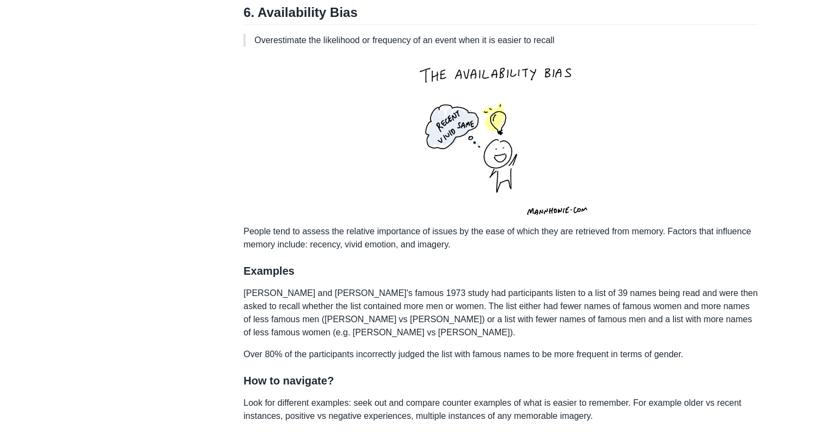
scroll to position [2421, 0]
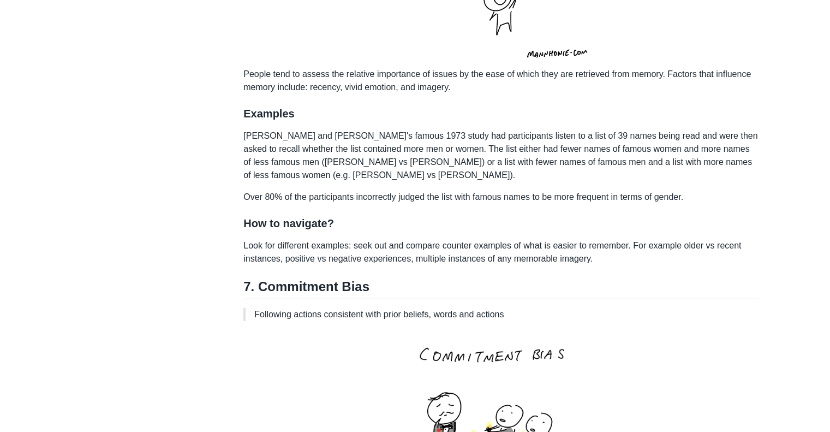
scroll to position [2577, 0]
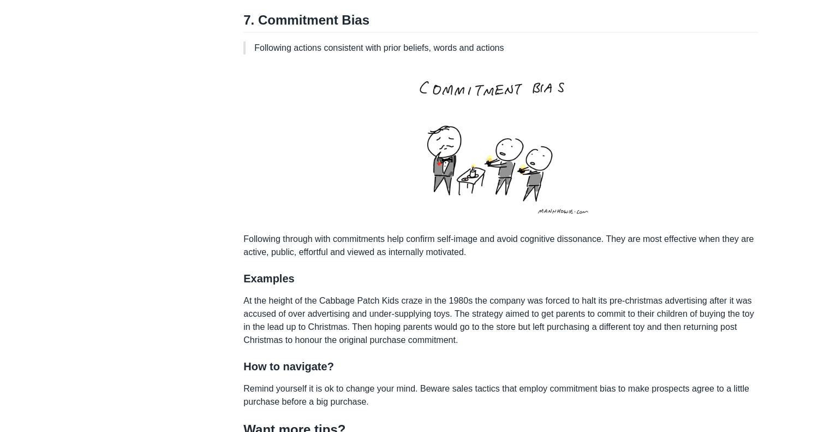
scroll to position [2830, 0]
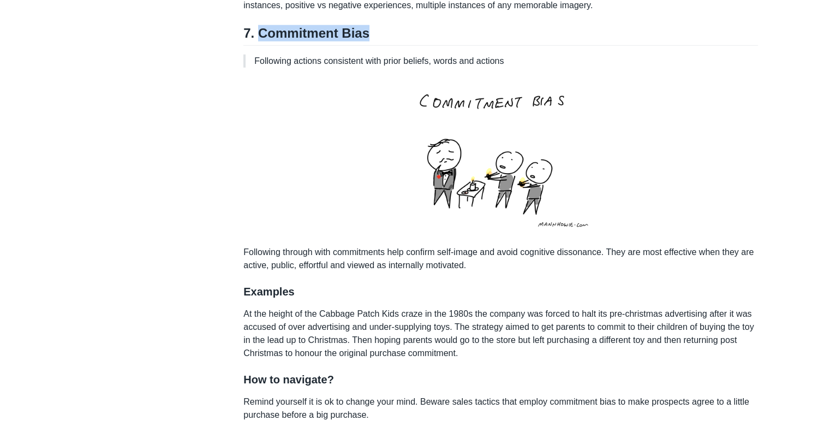
drag, startPoint x: 258, startPoint y: 31, endPoint x: 366, endPoint y: 34, distance: 108.1
click at [366, 34] on h2 "7. Commitment Bias" at bounding box center [500, 35] width 515 height 21
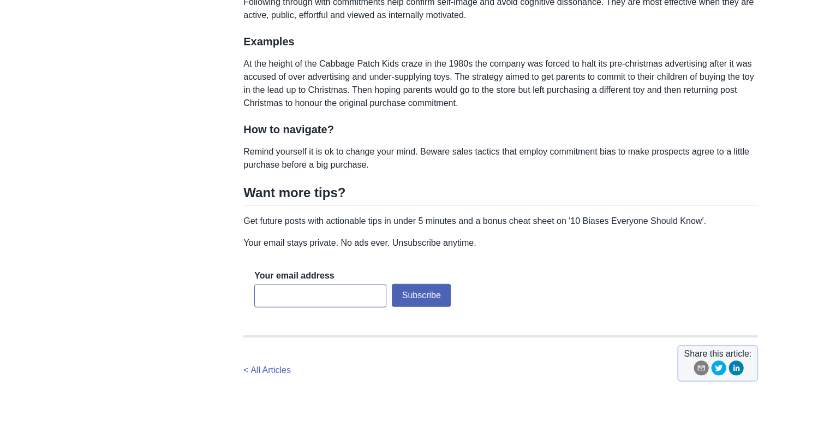
scroll to position [3155, 0]
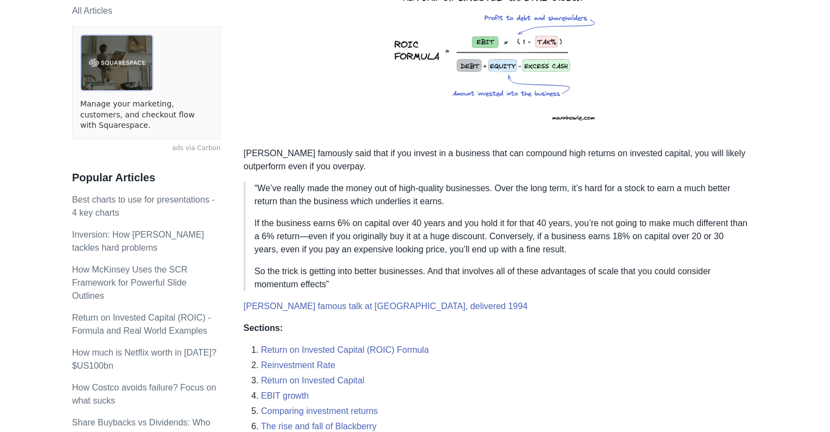
scroll to position [294, 0]
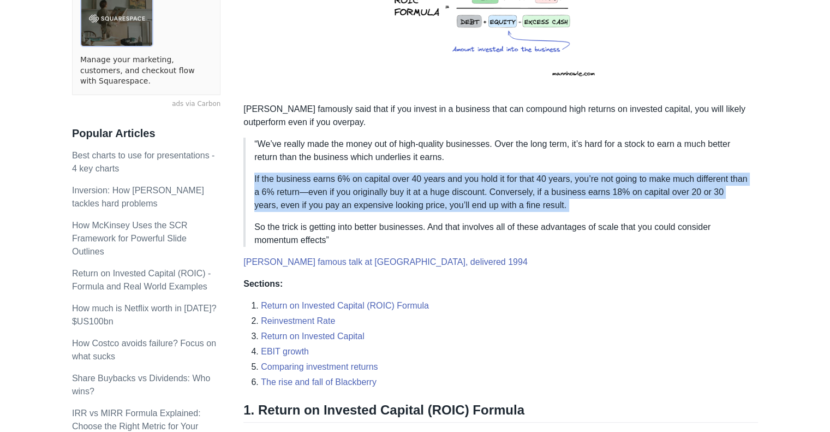
click at [654, 194] on p "If the business earns 6% on capital over 40 years and you hold it for that 40 y…" at bounding box center [501, 191] width 495 height 39
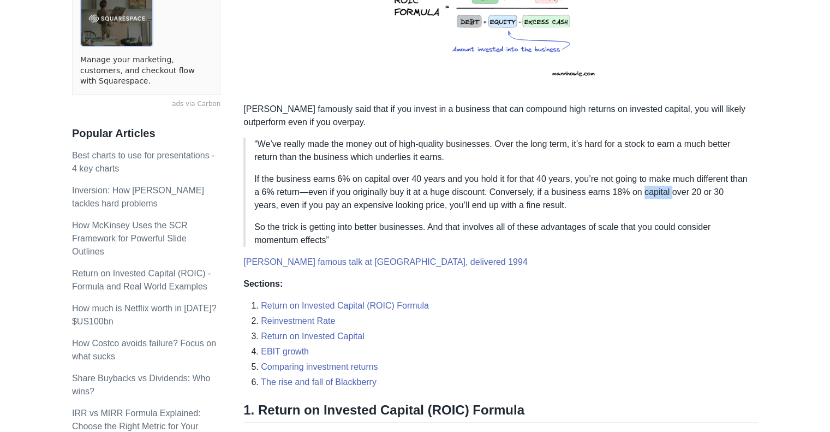
click at [654, 194] on p "If the business earns 6% on capital over 40 years and you hold it for that 40 y…" at bounding box center [501, 191] width 495 height 39
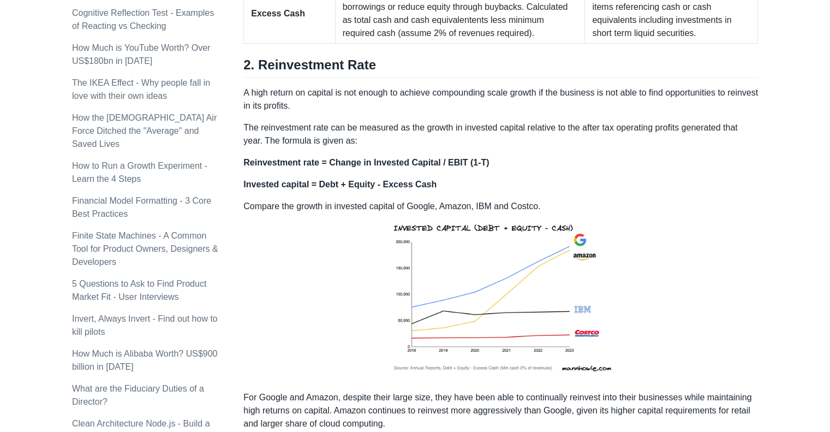
scroll to position [1080, 0]
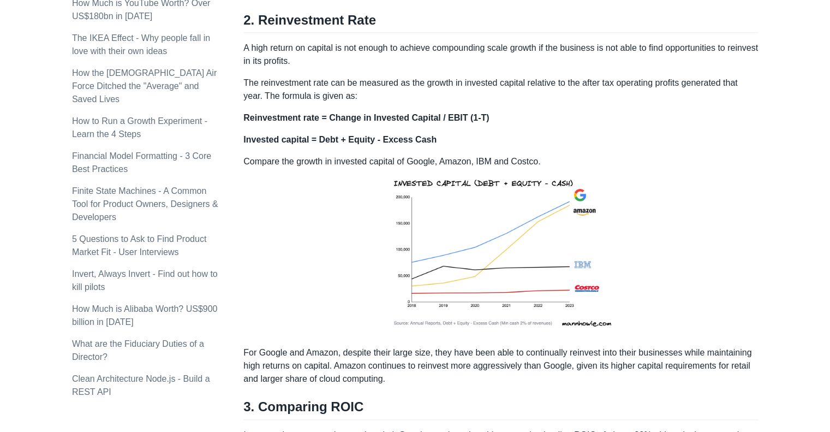
click at [646, 163] on p "Compare the growth in invested capital of Google, Amazon, IBM and Costco." at bounding box center [500, 246] width 515 height 182
click at [633, 157] on p "Compare the growth in invested capital of Google, Amazon, IBM and Costco." at bounding box center [500, 246] width 515 height 182
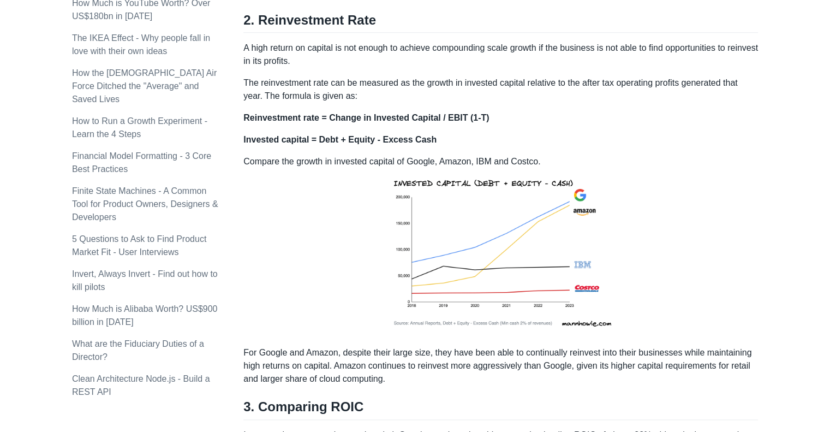
click at [633, 157] on p "Compare the growth in invested capital of Google, Amazon, IBM and Costco." at bounding box center [500, 246] width 515 height 182
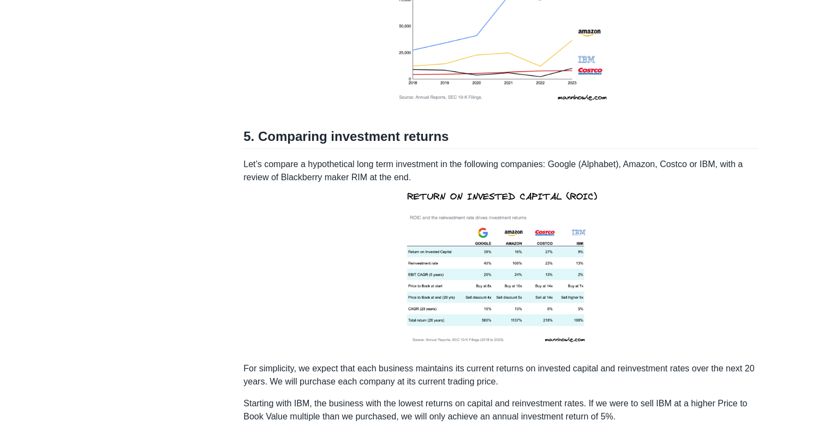
scroll to position [1993, 0]
click at [633, 157] on p "Let’s compare a hypothetical long term investment in the following companies: G…" at bounding box center [500, 254] width 515 height 195
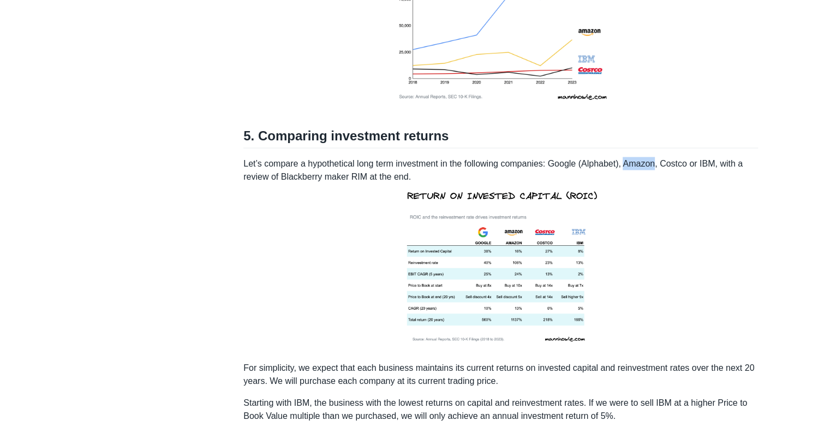
click at [633, 157] on p "Let’s compare a hypothetical long term investment in the following companies: G…" at bounding box center [500, 254] width 515 height 195
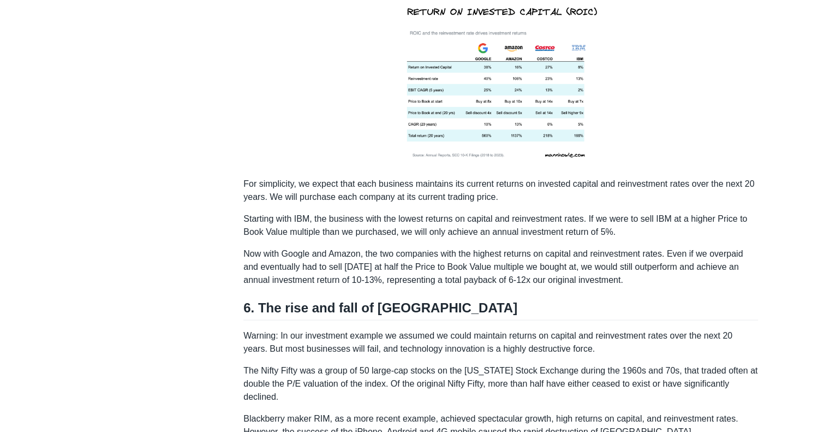
scroll to position [2178, 0]
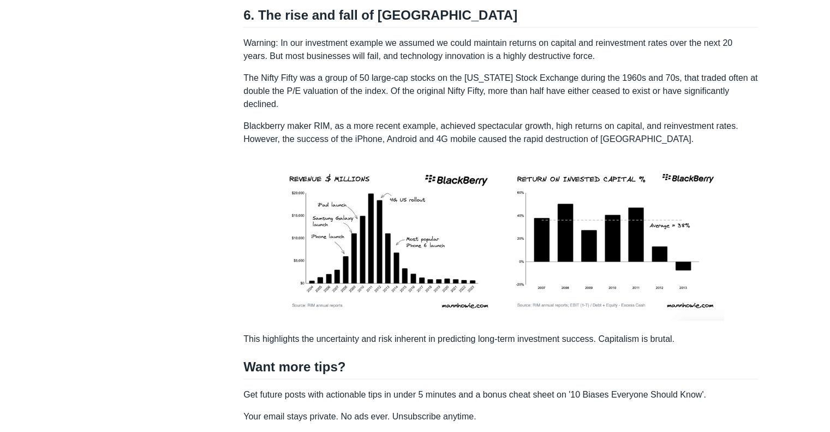
scroll to position [2469, 0]
drag, startPoint x: 793, startPoint y: 274, endPoint x: 797, endPoint y: 301, distance: 27.2
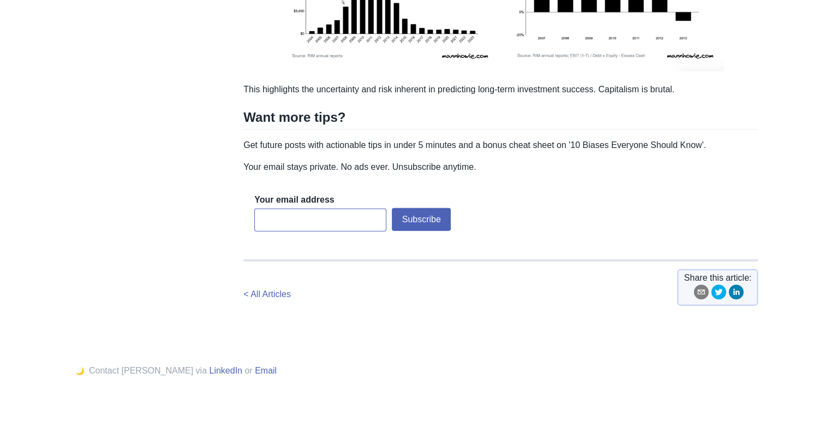
scroll to position [2718, 0]
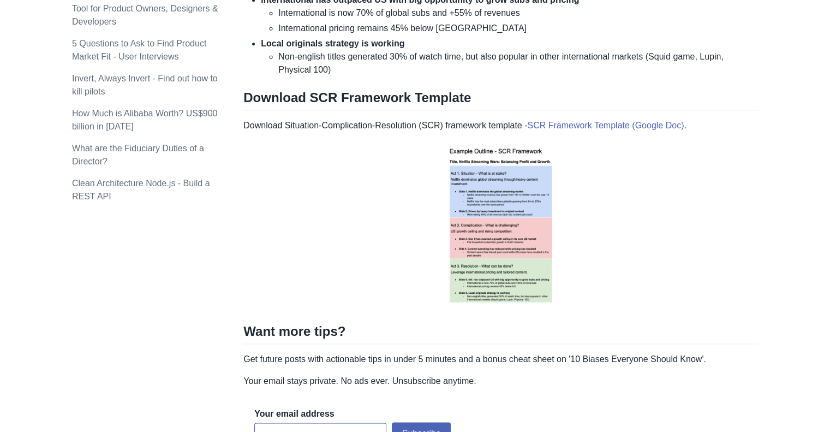
scroll to position [1276, 0]
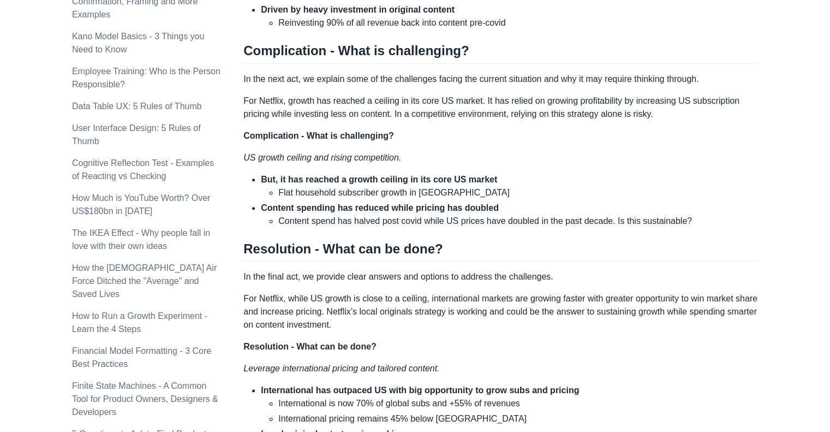
scroll to position [624, 0]
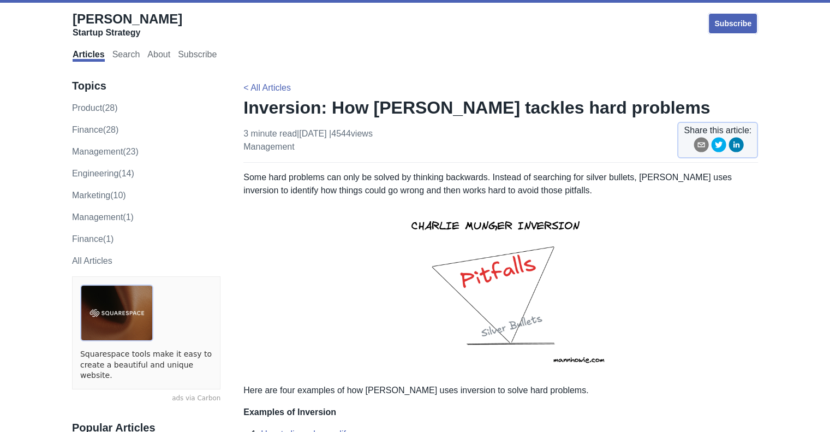
click at [692, 171] on p "Some hard problems can only be solved by thinking backwards. Instead of searchi…" at bounding box center [500, 184] width 515 height 26
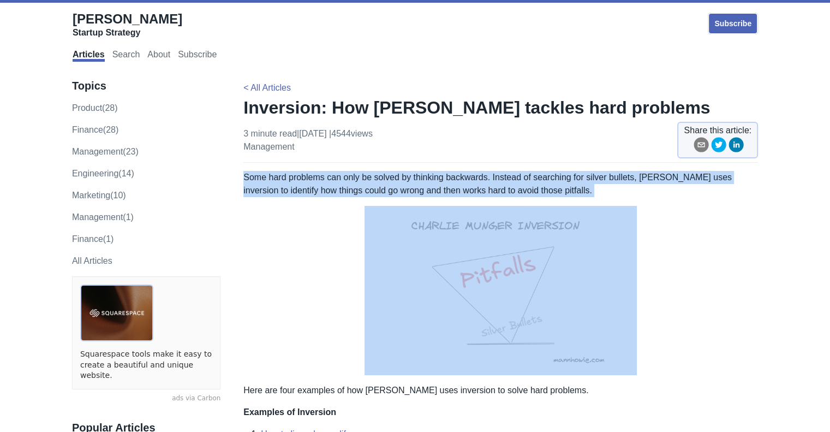
click at [692, 171] on p "Some hard problems can only be solved by thinking backwards. Instead of searchi…" at bounding box center [500, 184] width 515 height 26
click at [635, 183] on p "Some hard problems can only be solved by thinking backwards. Instead of searchi…" at bounding box center [500, 184] width 515 height 26
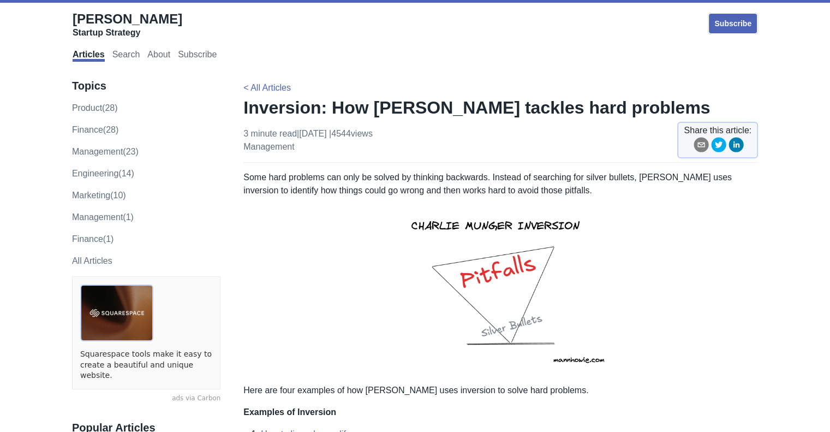
click at [454, 181] on p "Some hard problems can only be solved by thinking backwards. Instead of searchi…" at bounding box center [500, 184] width 515 height 26
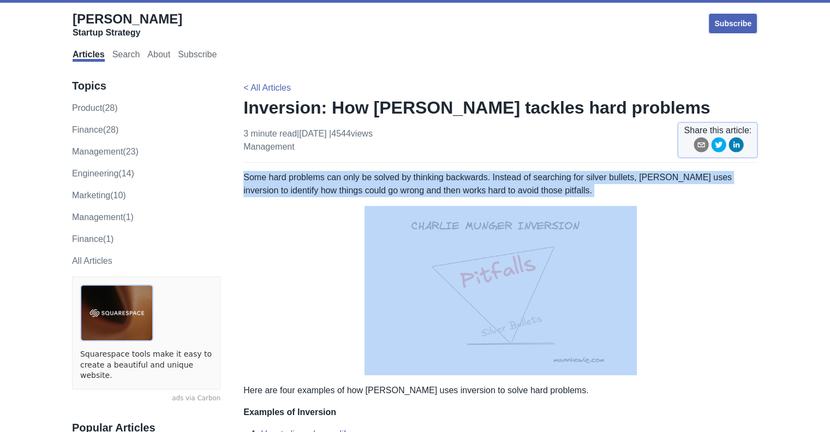
click at [454, 181] on p "Some hard problems can only be solved by thinking backwards. Instead of searchi…" at bounding box center [500, 184] width 515 height 26
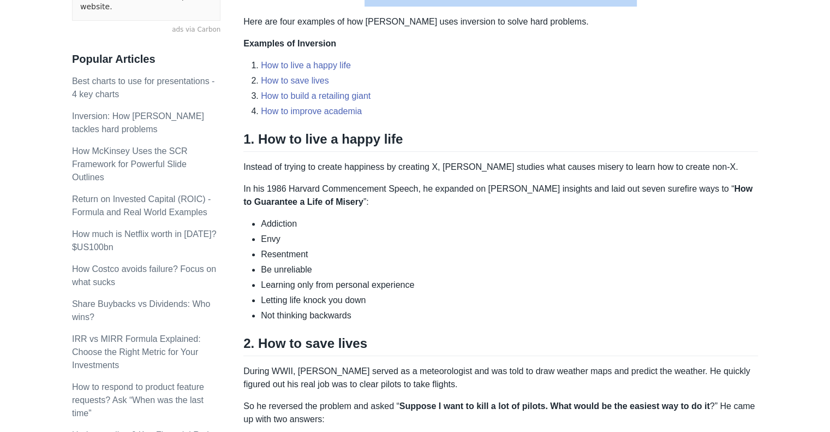
scroll to position [369, 0]
click at [454, 182] on p "In his 1986 Harvard Commencement Speech, he expanded on [PERSON_NAME] insights …" at bounding box center [500, 195] width 515 height 26
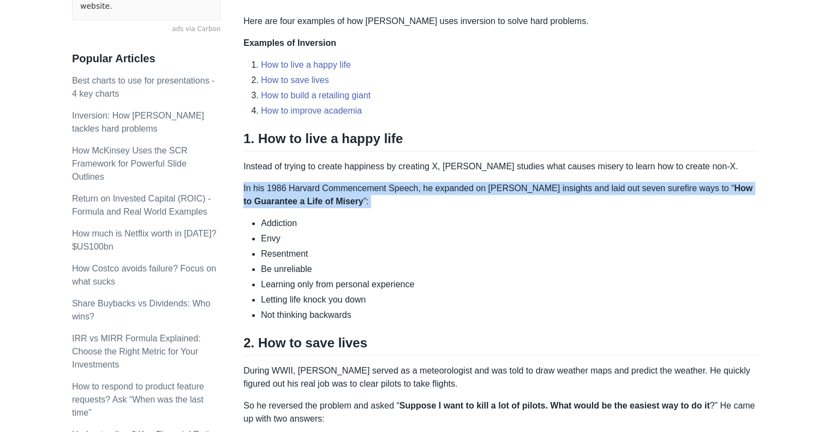
click at [454, 182] on p "In his 1986 Harvard Commencement Speech, he expanded on [PERSON_NAME] insights …" at bounding box center [500, 195] width 515 height 26
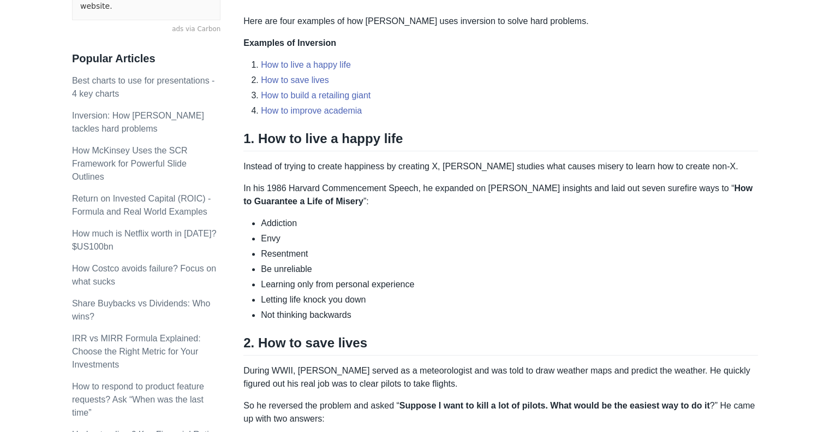
click at [463, 164] on p "Instead of trying to create happiness by creating X, [PERSON_NAME] studies what…" at bounding box center [500, 166] width 515 height 13
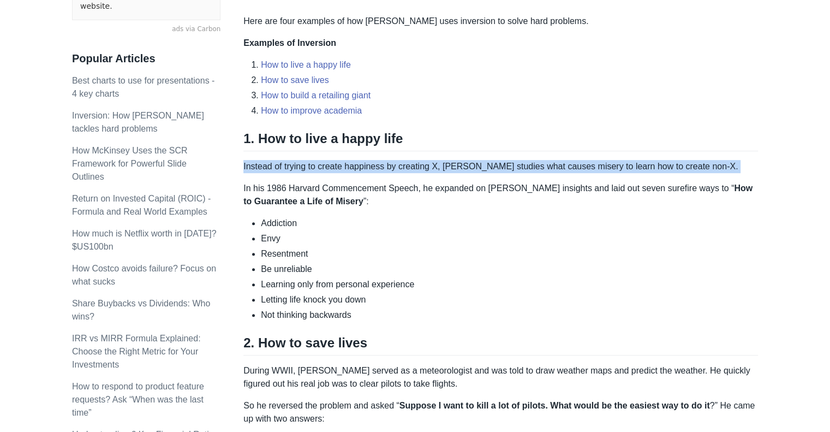
click at [463, 164] on p "Instead of trying to create happiness by creating X, [PERSON_NAME] studies what…" at bounding box center [500, 166] width 515 height 13
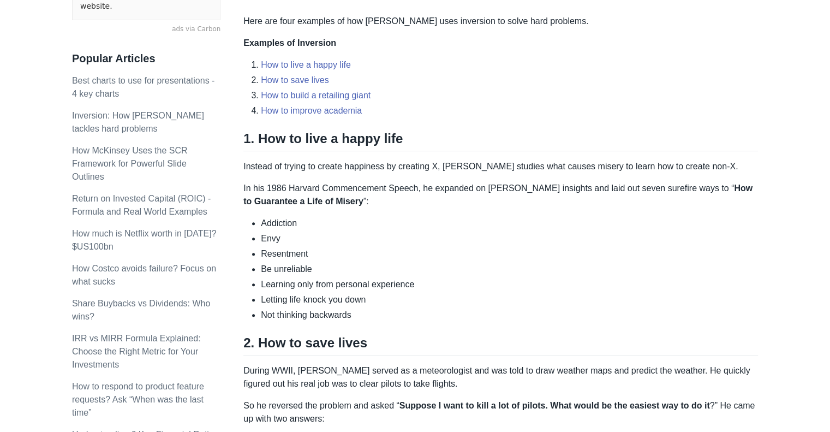
scroll to position [464, 0]
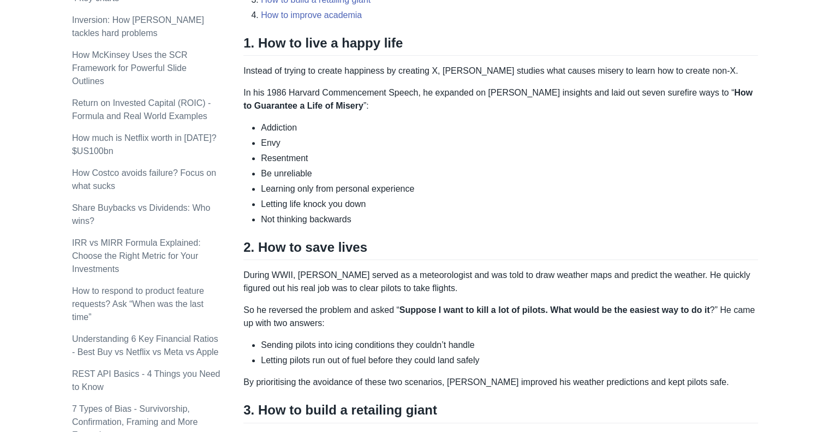
click at [463, 164] on ul "Addiction Envy Resentment Be unreliable Learning only from personal experience …" at bounding box center [500, 173] width 515 height 105
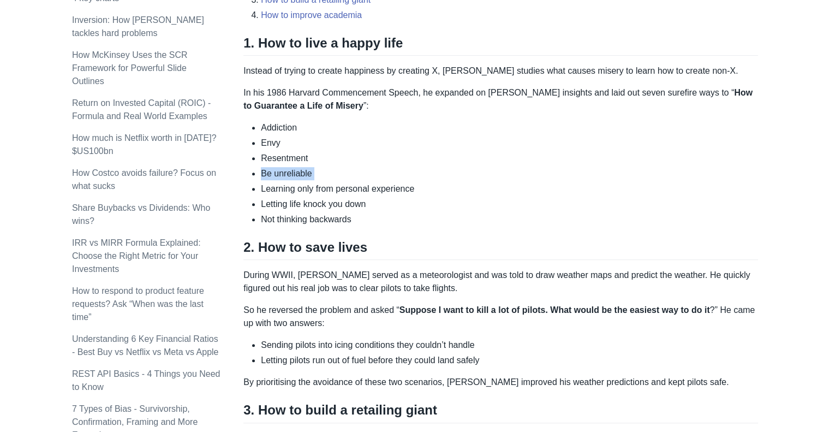
click at [463, 164] on ul "Addiction Envy Resentment Be unreliable Learning only from personal experience …" at bounding box center [500, 173] width 515 height 105
click at [463, 174] on li "Be unreliable" at bounding box center [509, 173] width 497 height 13
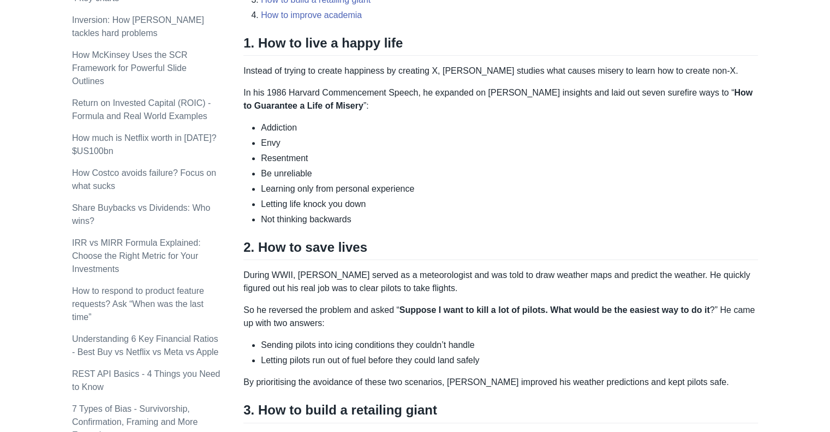
click at [461, 182] on li "Learning only from personal experience" at bounding box center [509, 188] width 497 height 13
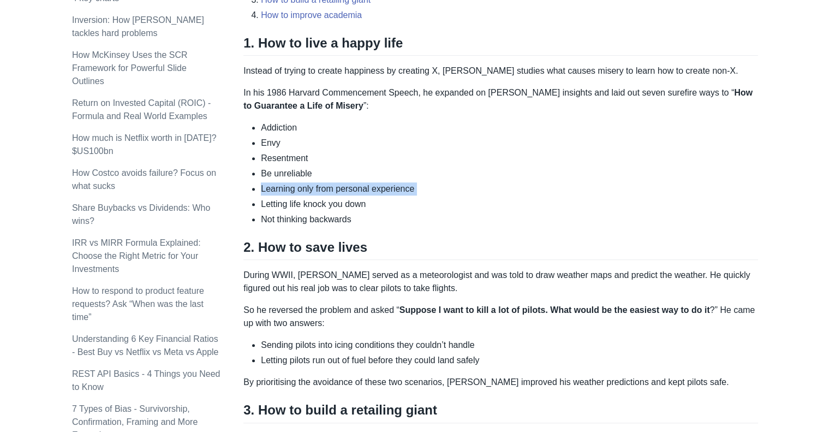
click at [461, 182] on li "Learning only from personal experience" at bounding box center [509, 188] width 497 height 13
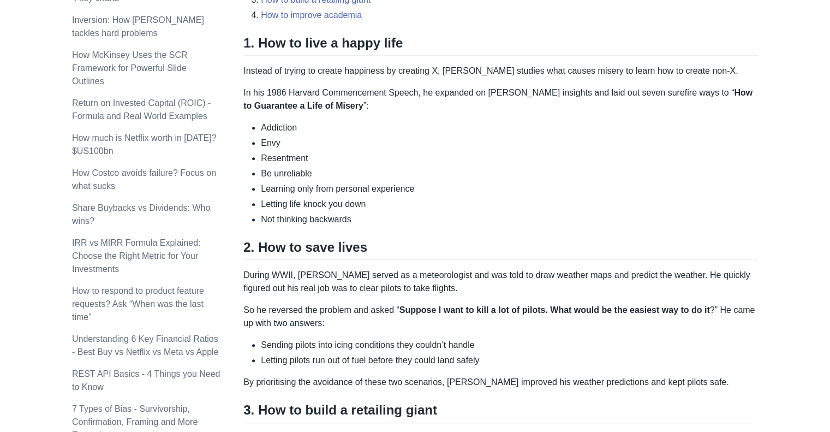
click at [461, 182] on li "Learning only from personal experience" at bounding box center [509, 188] width 497 height 13
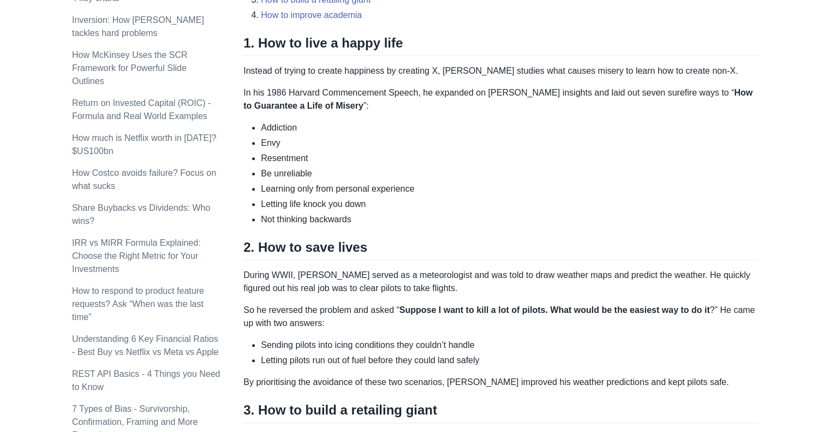
click at [461, 182] on li "Learning only from personal experience" at bounding box center [509, 188] width 497 height 13
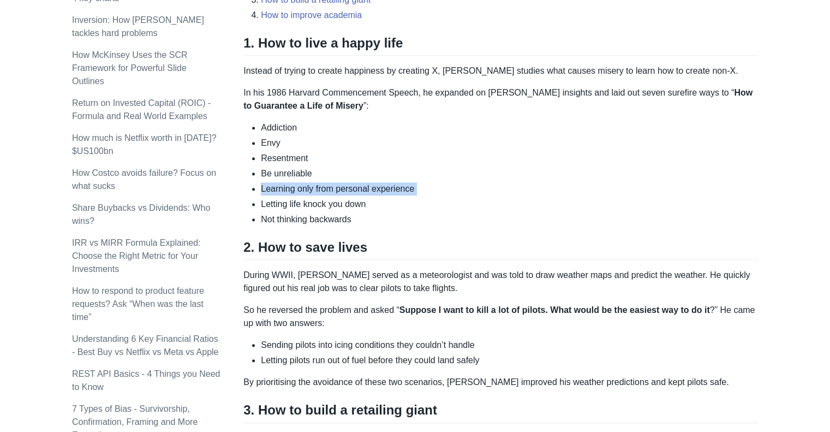
click at [461, 182] on li "Learning only from personal experience" at bounding box center [509, 188] width 497 height 13
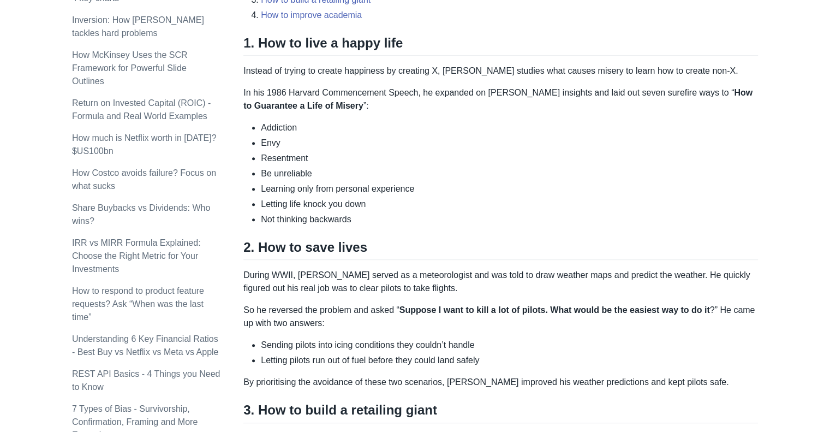
click at [461, 182] on li "Learning only from personal experience" at bounding box center [509, 188] width 497 height 13
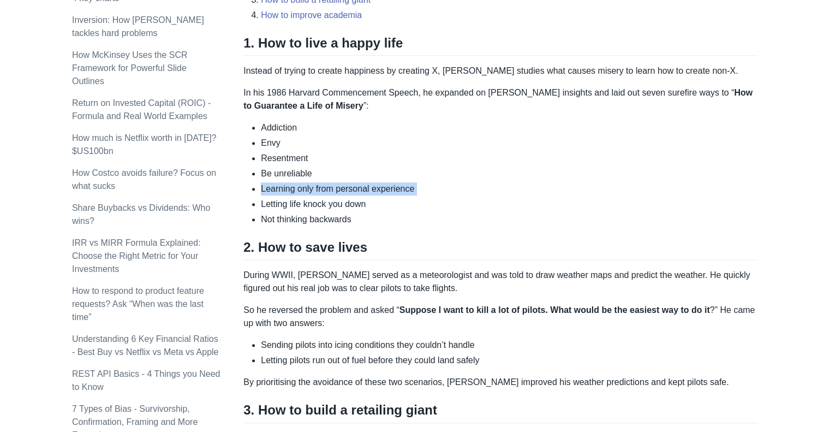
click at [461, 182] on li "Learning only from personal experience" at bounding box center [509, 188] width 497 height 13
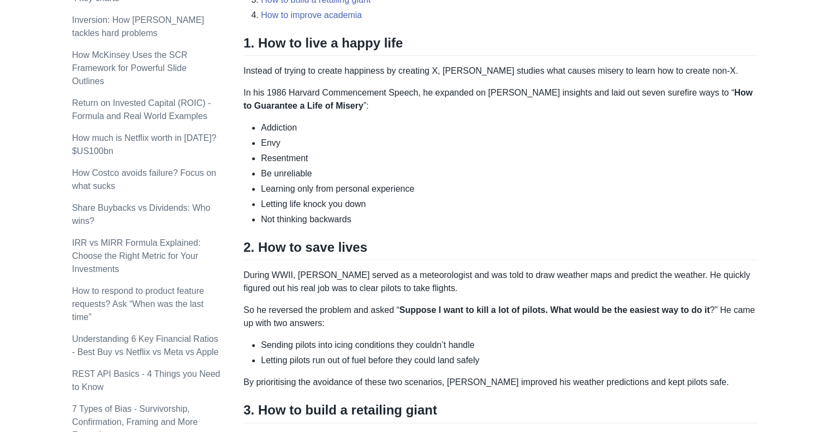
click at [461, 182] on li "Learning only from personal experience" at bounding box center [509, 188] width 497 height 13
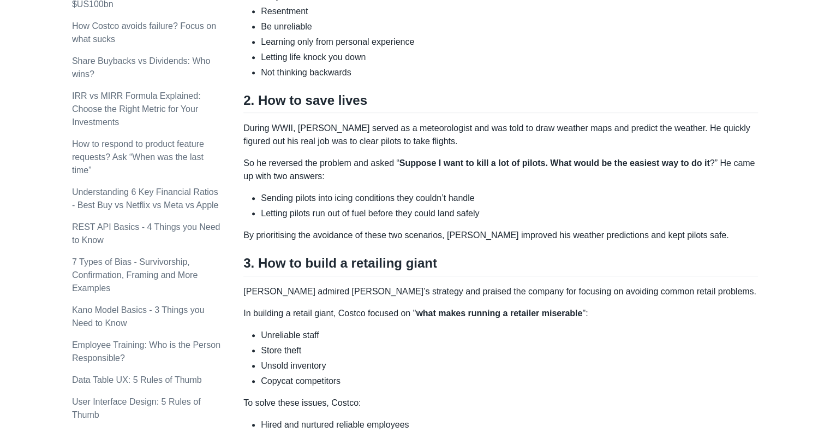
scroll to position [611, 0]
click at [476, 162] on strong "Suppose I want to kill a lot of pilots. What would be the easiest way to do it" at bounding box center [555, 163] width 311 height 9
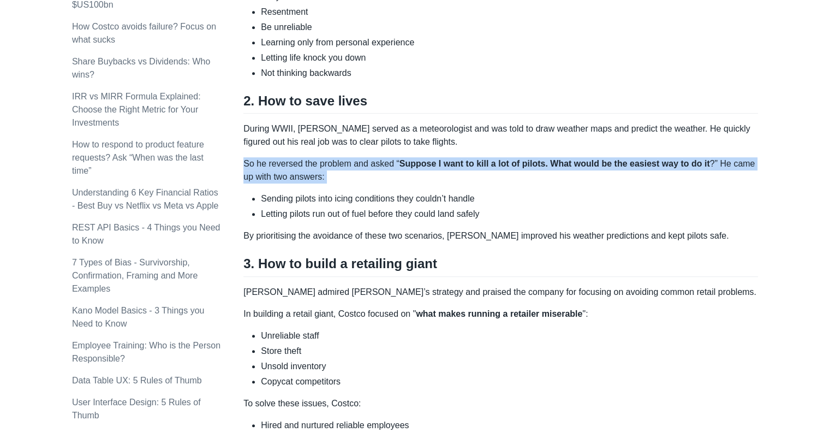
click at [476, 162] on strong "Suppose I want to kill a lot of pilots. What would be the easiest way to do it" at bounding box center [555, 163] width 311 height 9
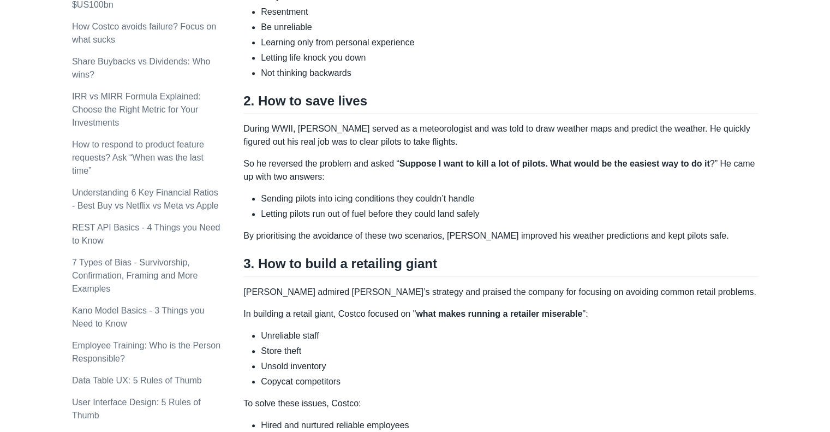
click at [545, 174] on p "So he reversed the problem and asked “ Suppose I want to kill a lot of pilots. …" at bounding box center [500, 170] width 515 height 26
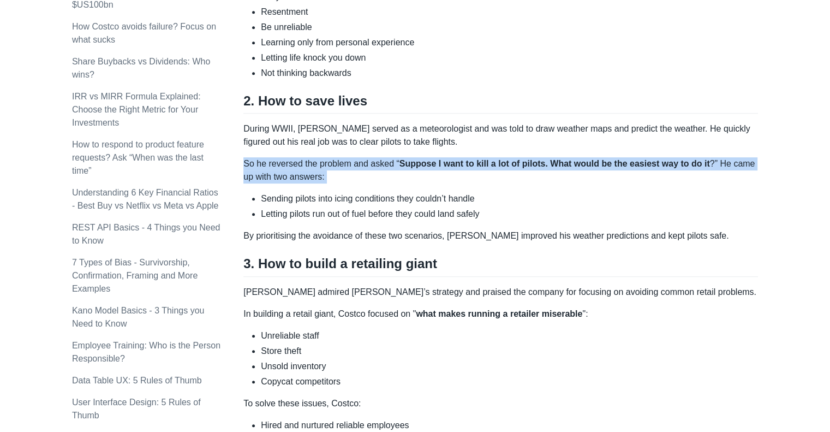
click at [545, 174] on p "So he reversed the problem and asked “ Suppose I want to kill a lot of pilots. …" at bounding box center [500, 170] width 515 height 26
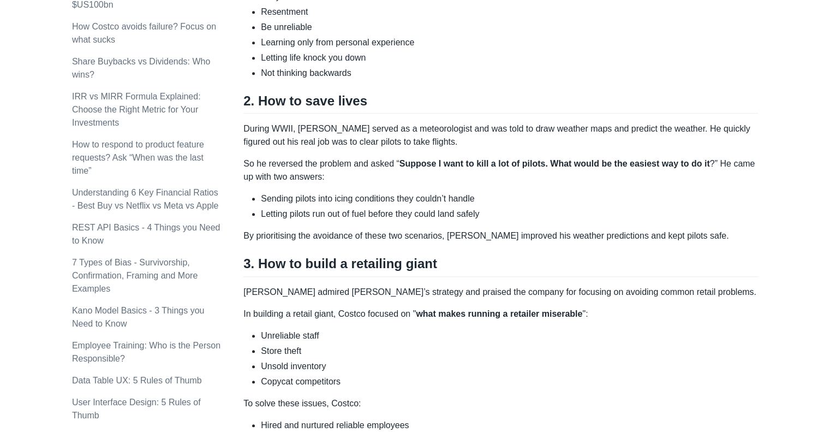
click at [545, 174] on p "So he reversed the problem and asked “ Suppose I want to kill a lot of pilots. …" at bounding box center [500, 170] width 515 height 26
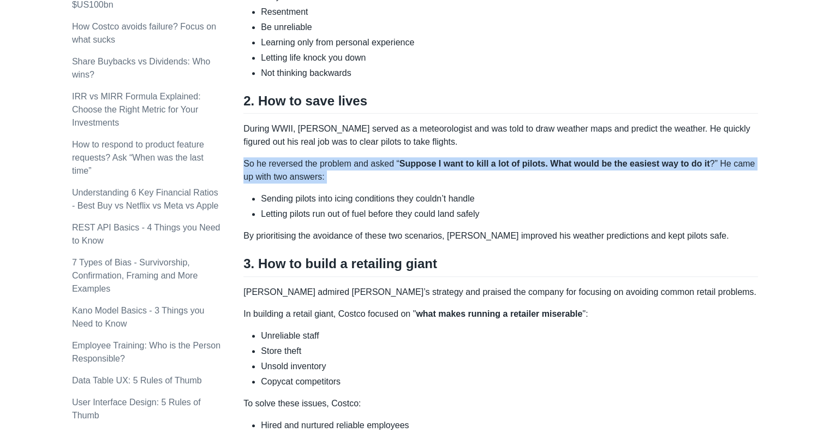
click at [545, 174] on p "So he reversed the problem and asked “ Suppose I want to kill a lot of pilots. …" at bounding box center [500, 170] width 515 height 26
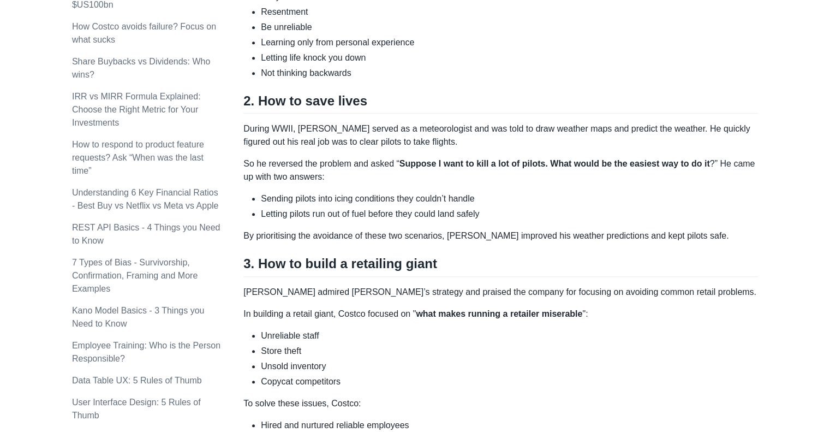
click at [553, 200] on li "Sending pilots into icing conditions they couldn’t handle" at bounding box center [509, 198] width 497 height 13
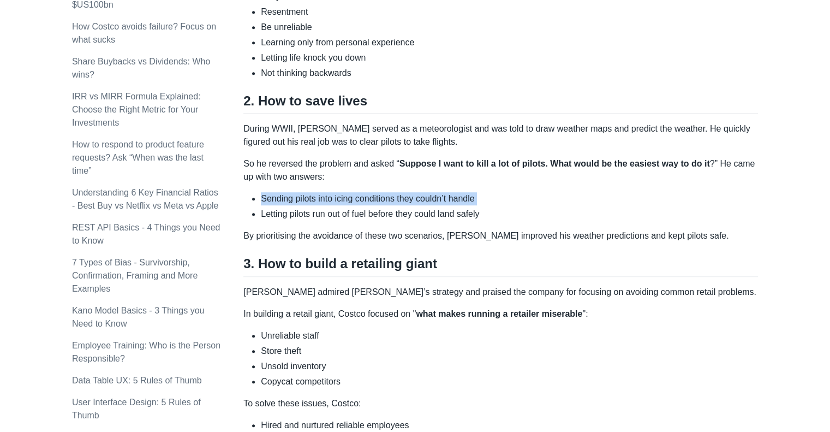
click at [553, 200] on li "Sending pilots into icing conditions they couldn’t handle" at bounding box center [509, 198] width 497 height 13
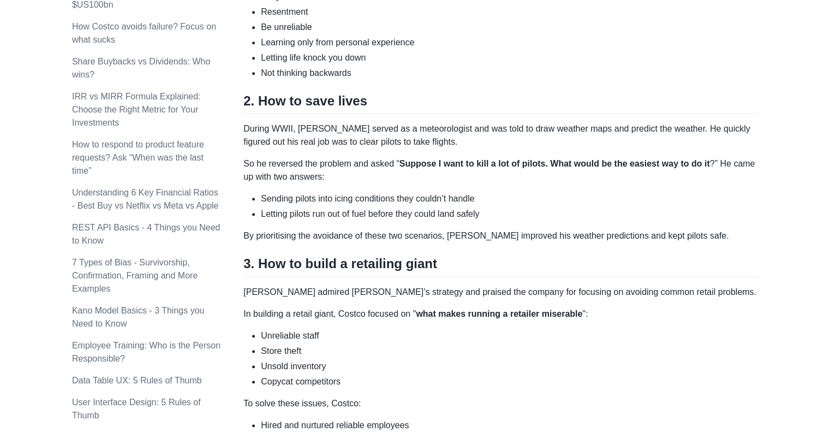
click at [553, 200] on li "Sending pilots into icing conditions they couldn’t handle" at bounding box center [509, 198] width 497 height 13
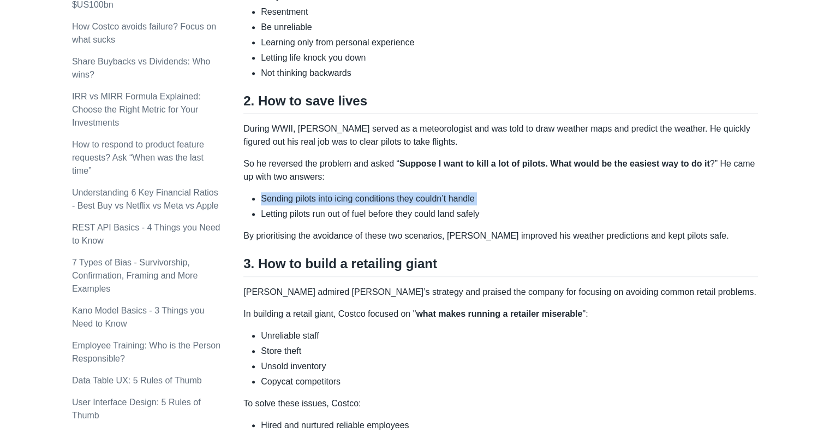
click at [553, 200] on li "Sending pilots into icing conditions they couldn’t handle" at bounding box center [509, 198] width 497 height 13
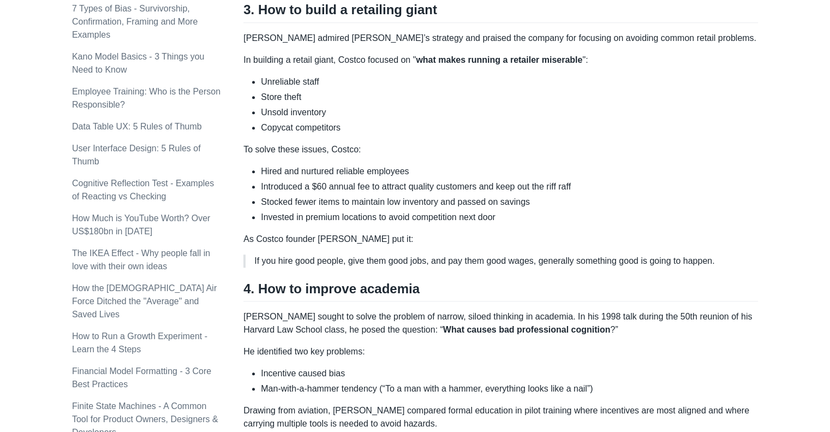
scroll to position [862, 0]
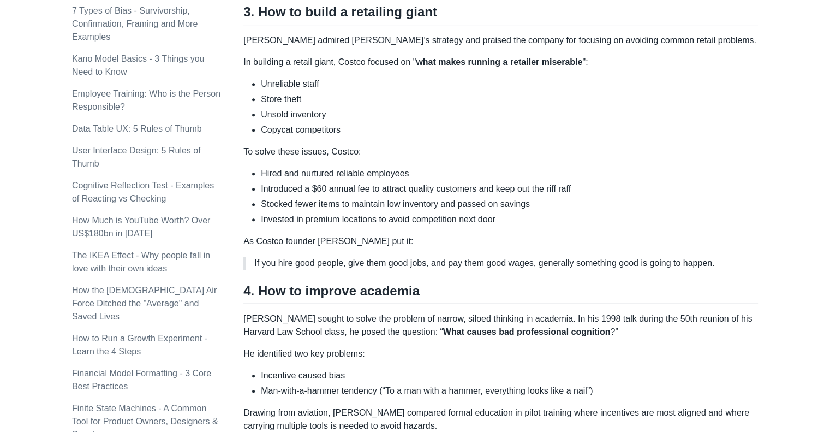
click at [645, 193] on li "Introduced a $60 annual fee to attract quality customers and keep out the riff …" at bounding box center [509, 188] width 497 height 13
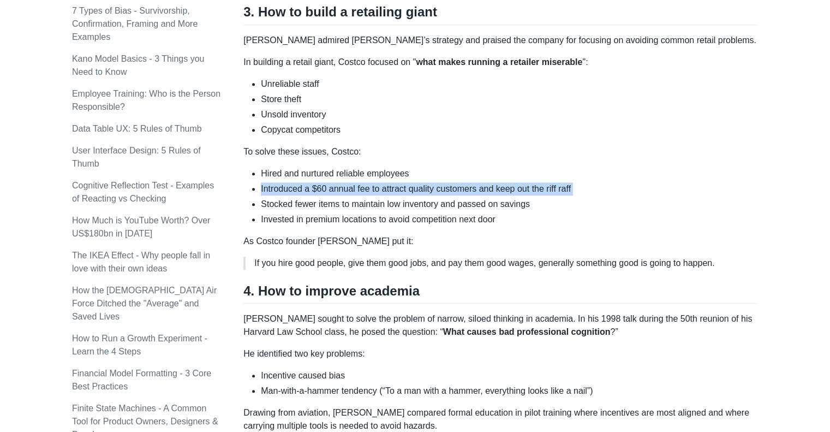
click at [645, 193] on li "Introduced a $60 annual fee to attract quality customers and keep out the riff …" at bounding box center [509, 188] width 497 height 13
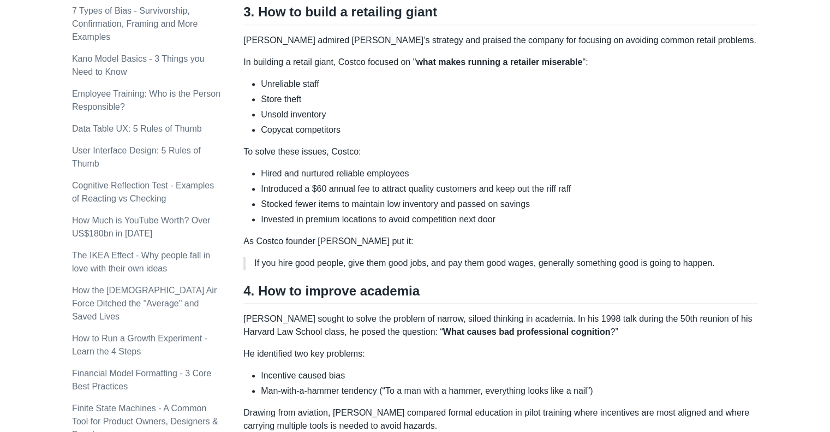
click at [645, 193] on li "Introduced a $60 annual fee to attract quality customers and keep out the riff …" at bounding box center [509, 188] width 497 height 13
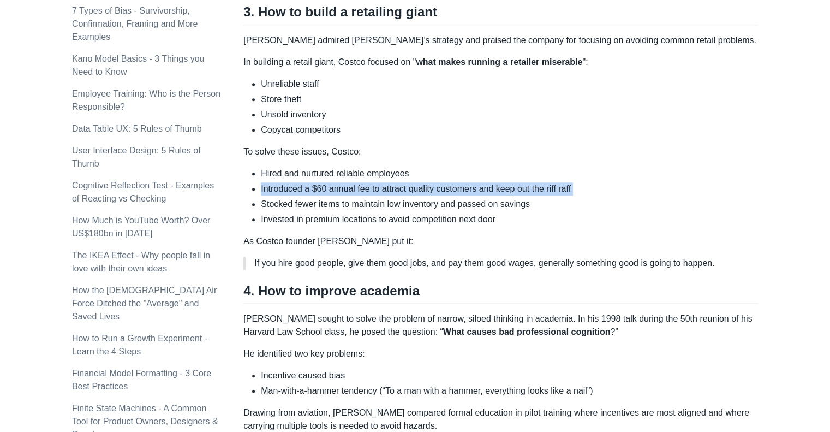
click at [645, 193] on li "Introduced a $60 annual fee to attract quality customers and keep out the riff …" at bounding box center [509, 188] width 497 height 13
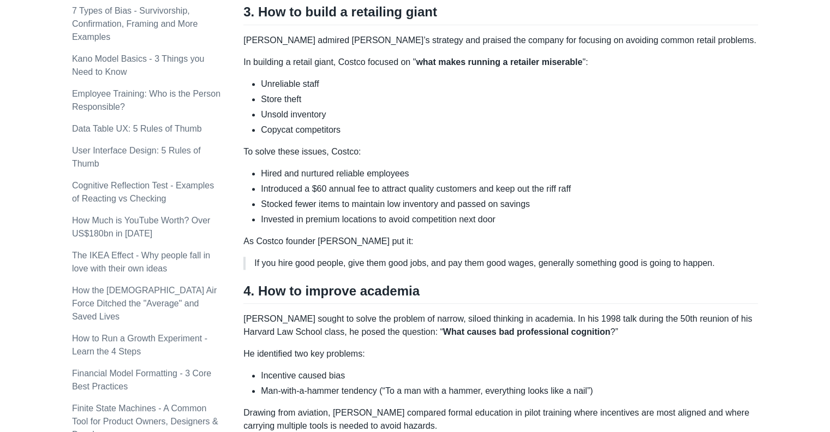
click at [645, 193] on li "Introduced a $60 annual fee to attract quality customers and keep out the riff …" at bounding box center [509, 188] width 497 height 13
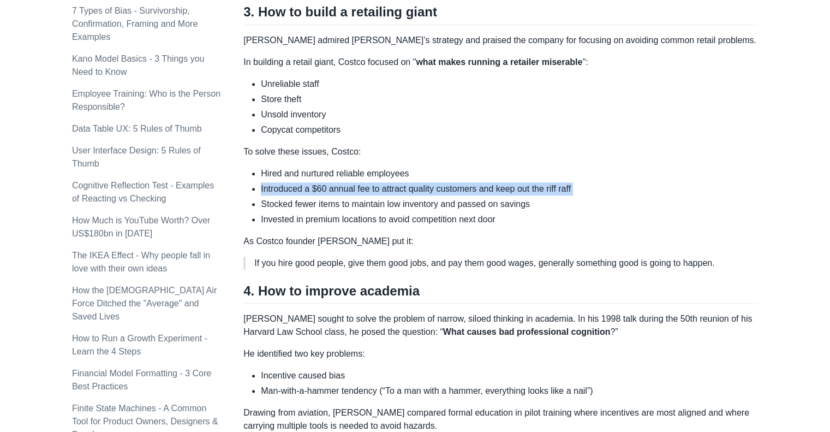
click at [645, 193] on li "Introduced a $60 annual fee to attract quality customers and keep out the riff …" at bounding box center [509, 188] width 497 height 13
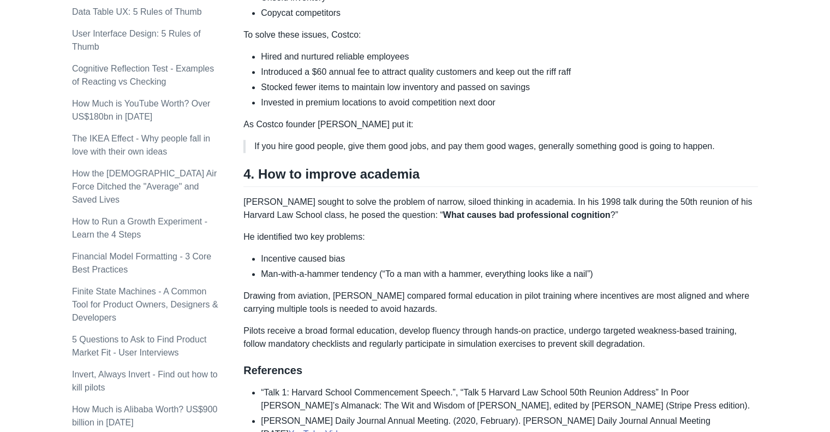
scroll to position [1011, 0]
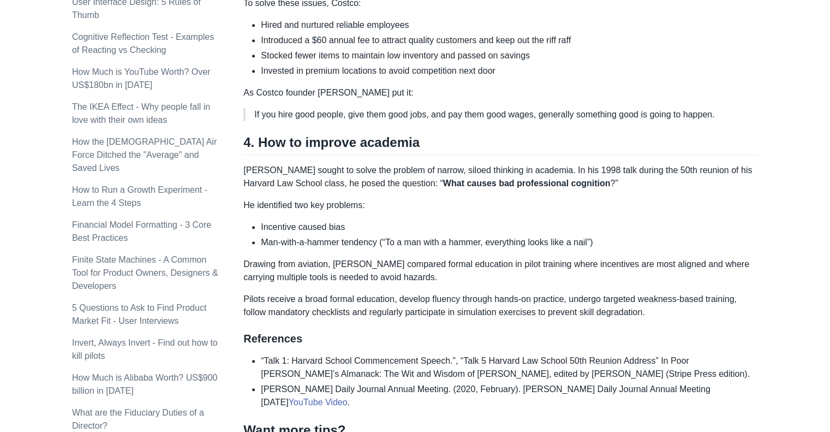
click at [642, 181] on p "[PERSON_NAME] sought to solve the problem of narrow, siloed thinking in academi…" at bounding box center [500, 177] width 515 height 26
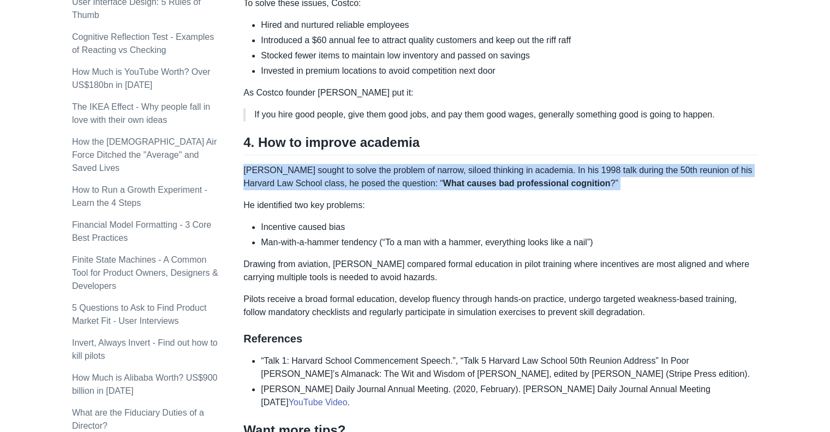
click at [642, 181] on p "[PERSON_NAME] sought to solve the problem of narrow, siloed thinking in academi…" at bounding box center [500, 177] width 515 height 26
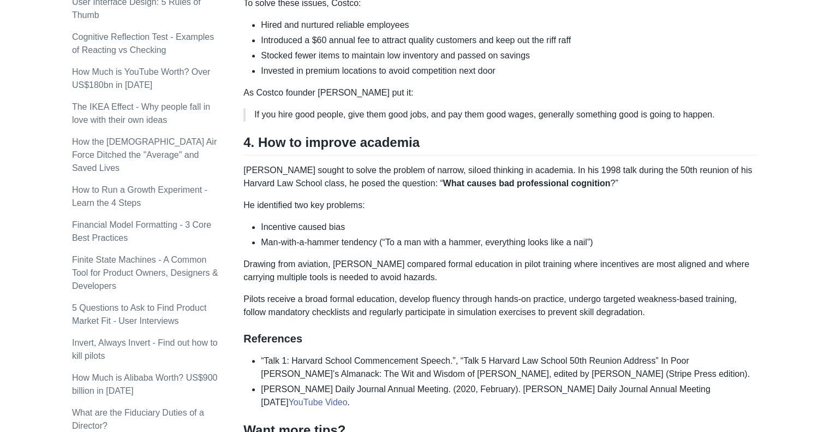
click at [642, 181] on p "[PERSON_NAME] sought to solve the problem of narrow, siloed thinking in academi…" at bounding box center [500, 177] width 515 height 26
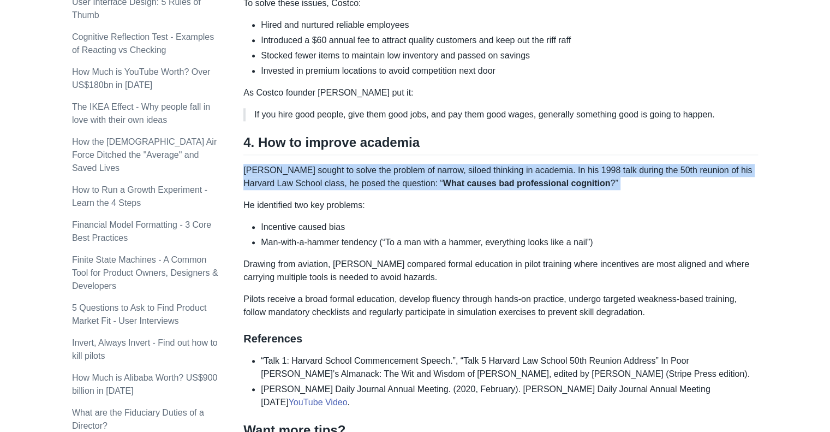
click at [642, 181] on p "[PERSON_NAME] sought to solve the problem of narrow, siloed thinking in academi…" at bounding box center [500, 177] width 515 height 26
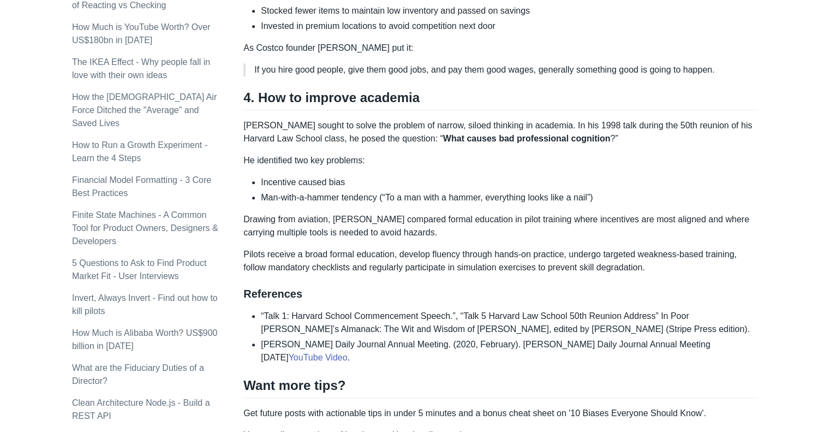
scroll to position [1057, 0]
click at [642, 181] on li "Incentive caused bias" at bounding box center [509, 181] width 497 height 13
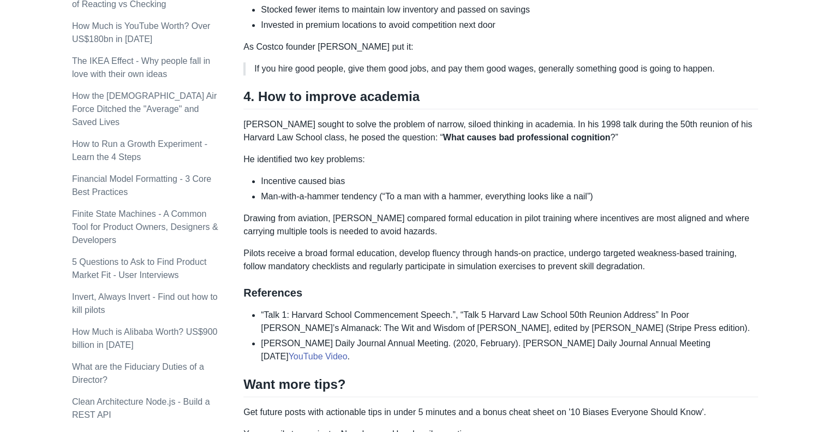
scroll to position [1065, 0]
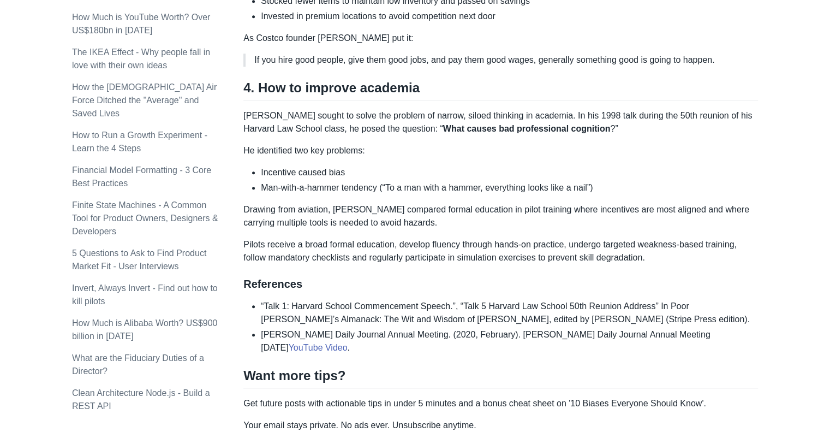
click at [642, 181] on li "Man-with-a-hammer tendency (“To a man with a hammer, everything looks like a na…" at bounding box center [509, 187] width 497 height 13
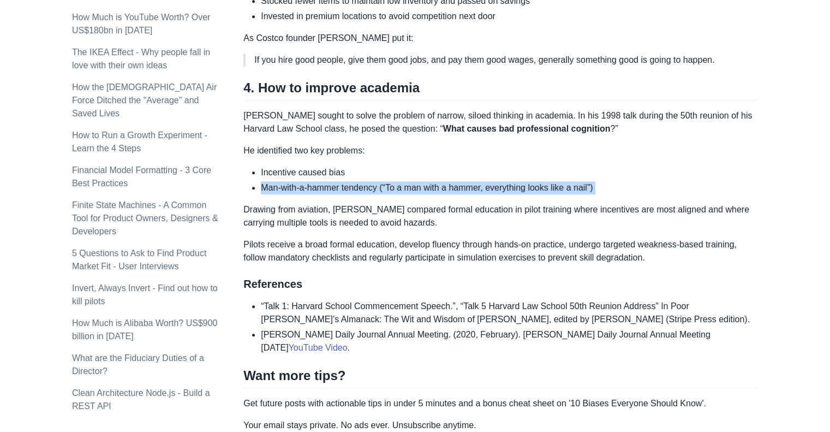
click at [642, 181] on li "Man-with-a-hammer tendency (“To a man with a hammer, everything looks like a na…" at bounding box center [509, 187] width 497 height 13
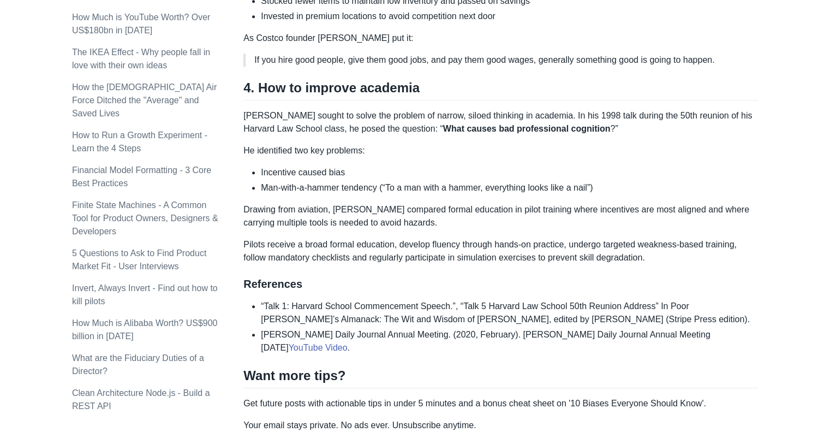
click at [642, 181] on li "Man-with-a-hammer tendency (“To a man with a hammer, everything looks like a na…" at bounding box center [509, 187] width 497 height 13
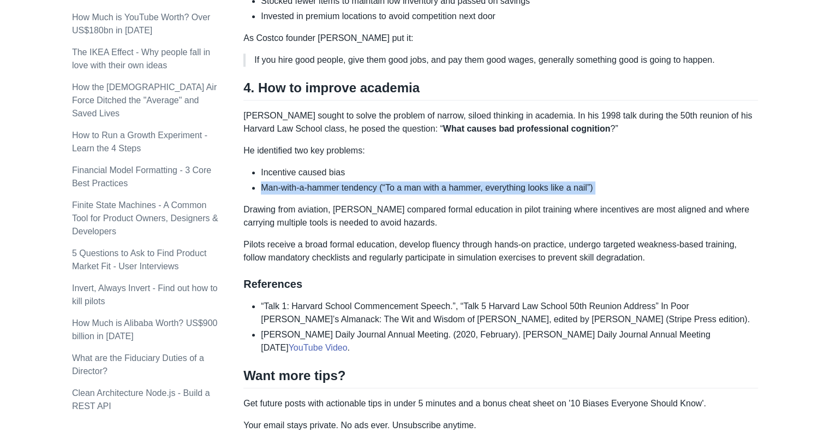
click at [642, 181] on li "Man-with-a-hammer tendency (“To a man with a hammer, everything looks like a na…" at bounding box center [509, 187] width 497 height 13
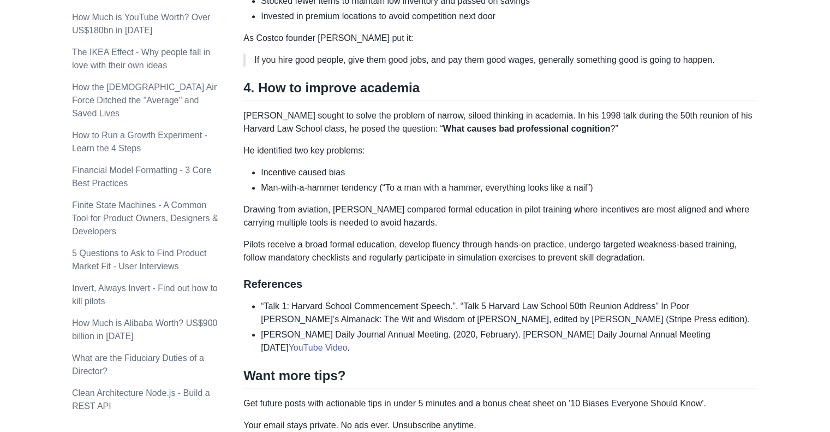
click at [642, 181] on li "Man-with-a-hammer tendency (“To a man with a hammer, everything looks like a na…" at bounding box center [509, 187] width 497 height 13
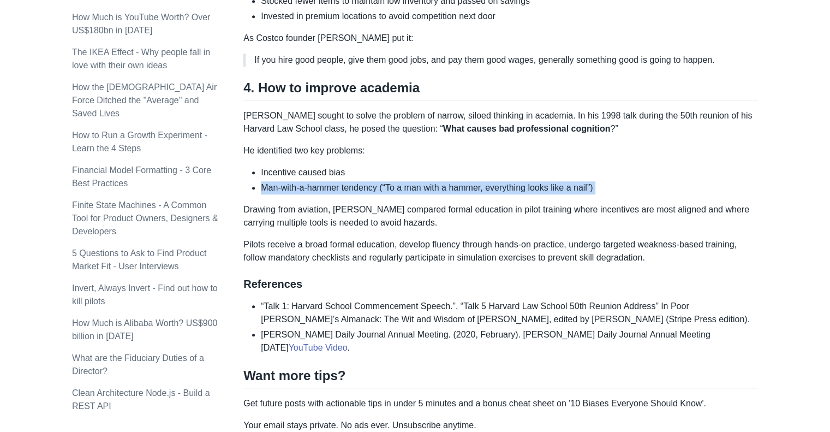
click at [642, 181] on li "Man-with-a-hammer tendency (“To a man with a hammer, everything looks like a na…" at bounding box center [509, 187] width 497 height 13
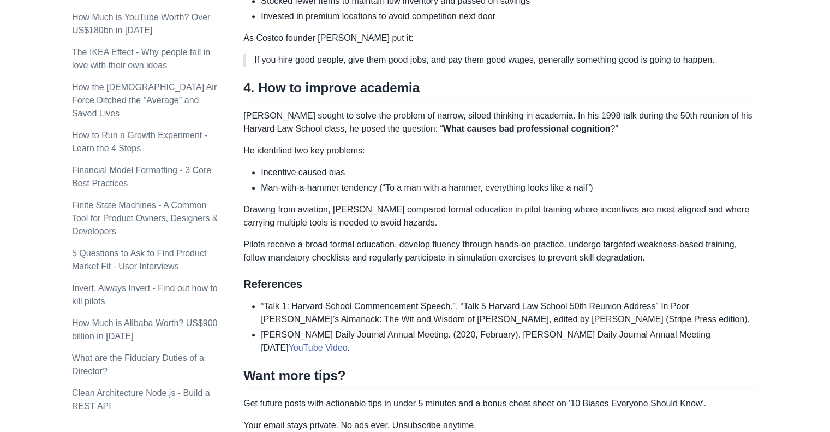
click at [642, 181] on li "Man-with-a-hammer tendency (“To a man with a hammer, everything looks like a na…" at bounding box center [509, 187] width 497 height 13
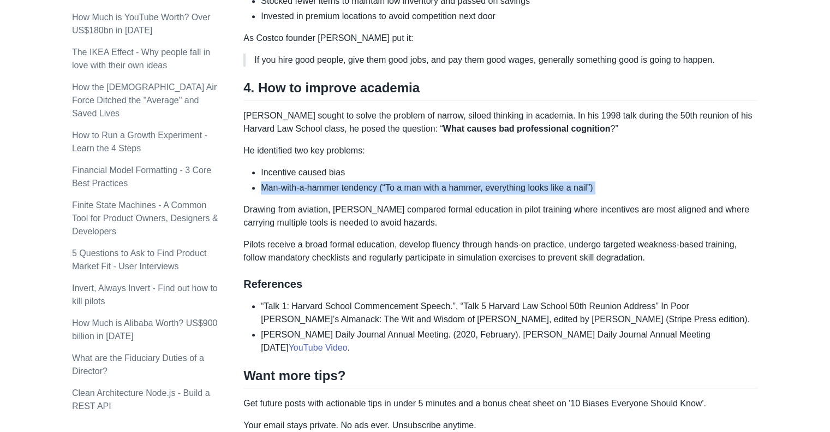
click at [642, 181] on li "Man-with-a-hammer tendency (“To a man with a hammer, everything looks like a na…" at bounding box center [509, 187] width 497 height 13
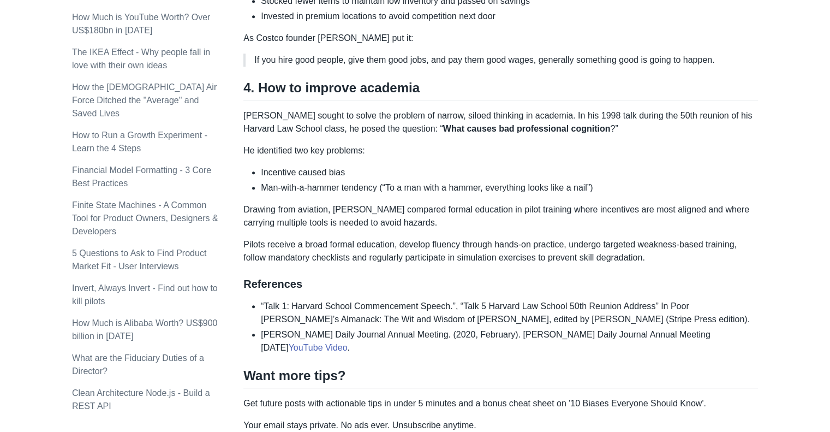
click at [642, 181] on li "Man-with-a-hammer tendency (“To a man with a hammer, everything looks like a na…" at bounding box center [509, 187] width 497 height 13
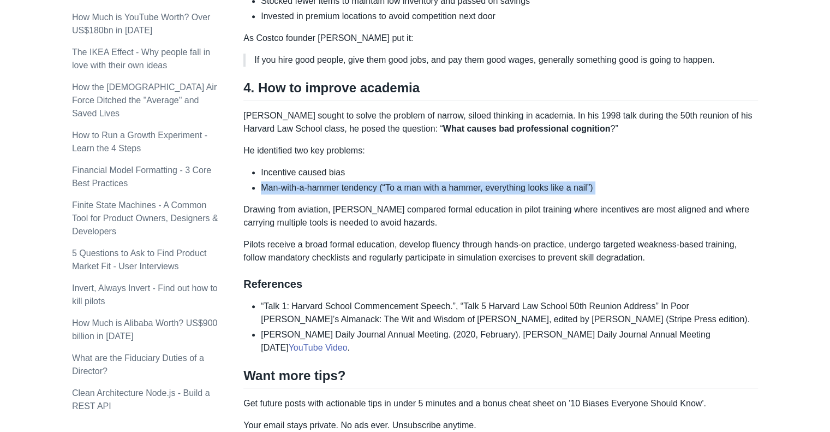
click at [642, 181] on li "Man-with-a-hammer tendency (“To a man with a hammer, everything looks like a na…" at bounding box center [509, 187] width 497 height 13
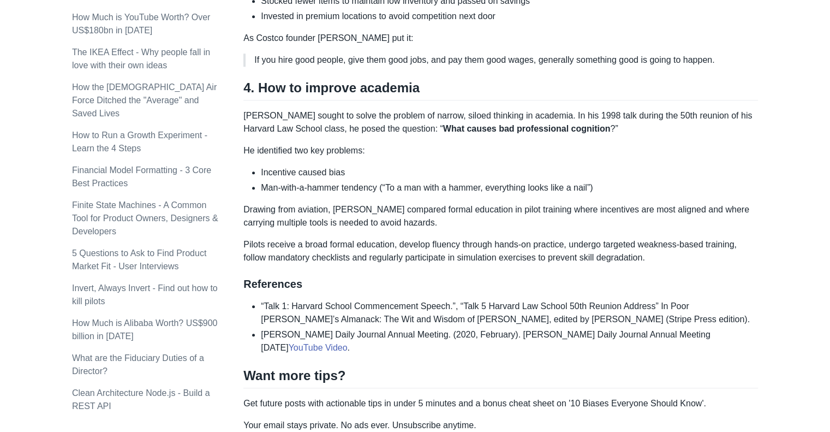
click at [642, 181] on li "Man-with-a-hammer tendency (“To a man with a hammer, everything looks like a na…" at bounding box center [509, 187] width 497 height 13
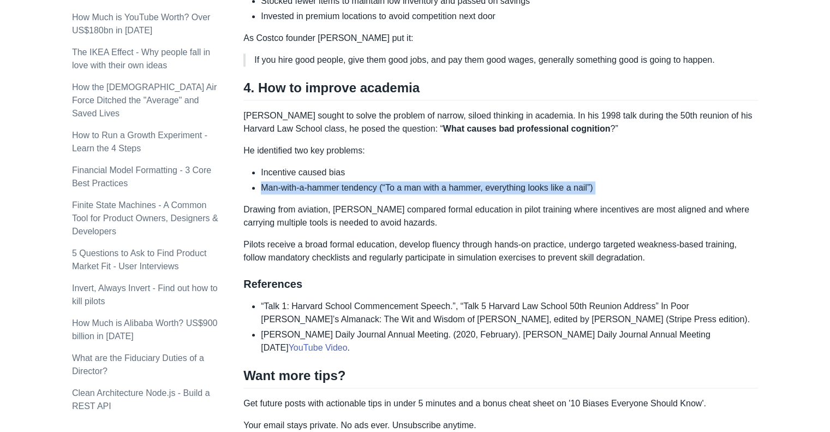
click at [642, 181] on li "Man-with-a-hammer tendency (“To a man with a hammer, everything looks like a na…" at bounding box center [509, 187] width 497 height 13
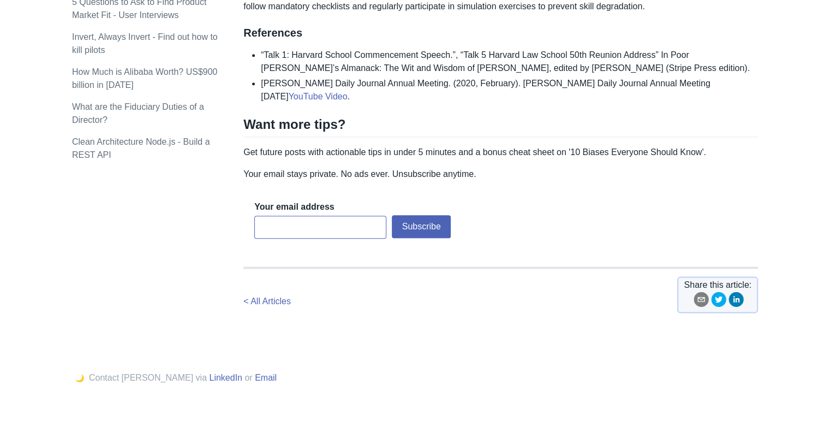
scroll to position [1325, 0]
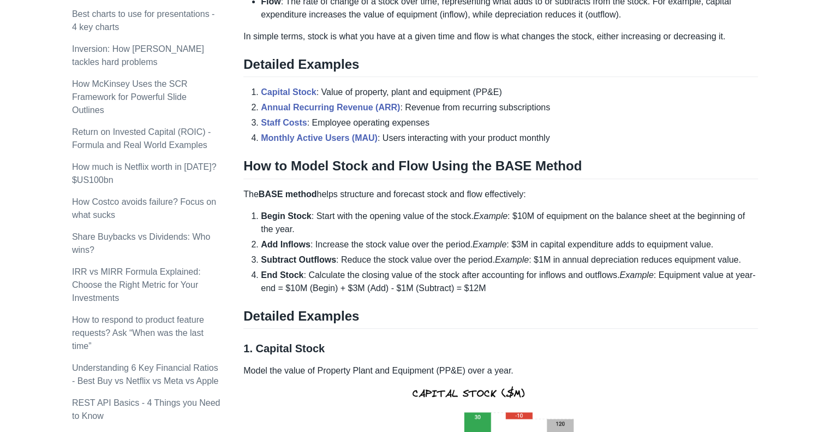
scroll to position [428, 0]
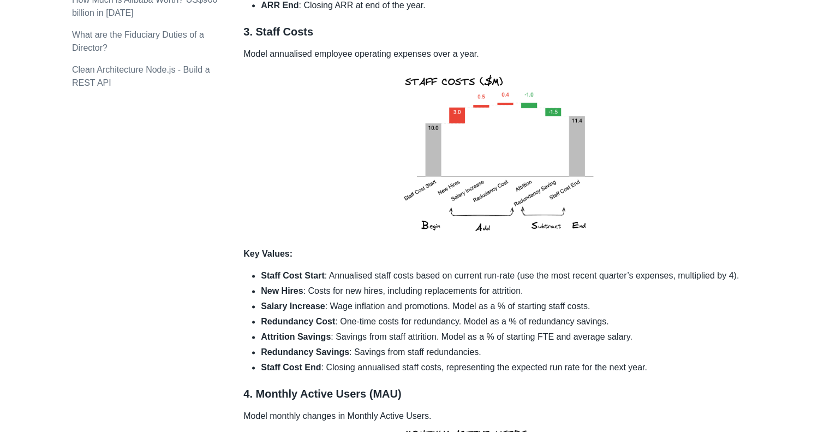
scroll to position [1378, 0]
